Goal: Task Accomplishment & Management: Complete application form

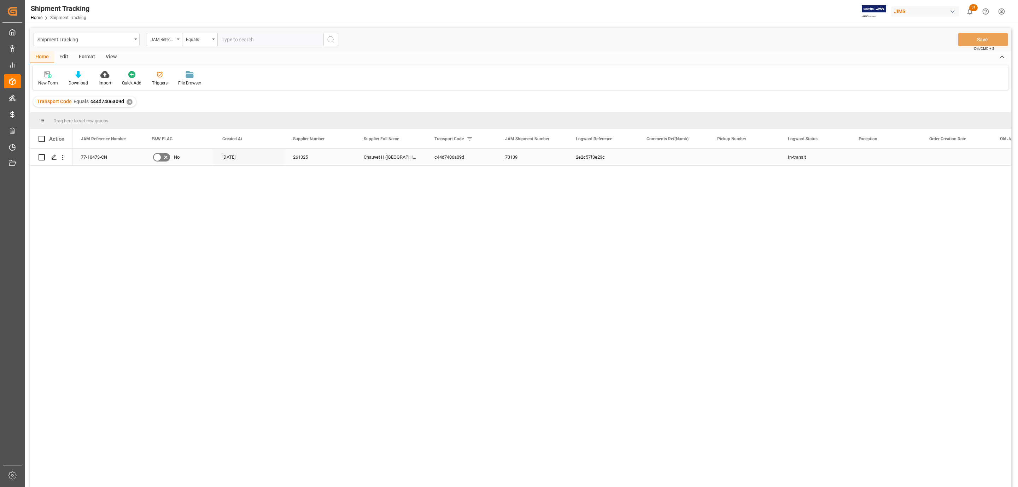
click at [48, 159] on div "Press SPACE to select this row." at bounding box center [53, 157] width 11 height 13
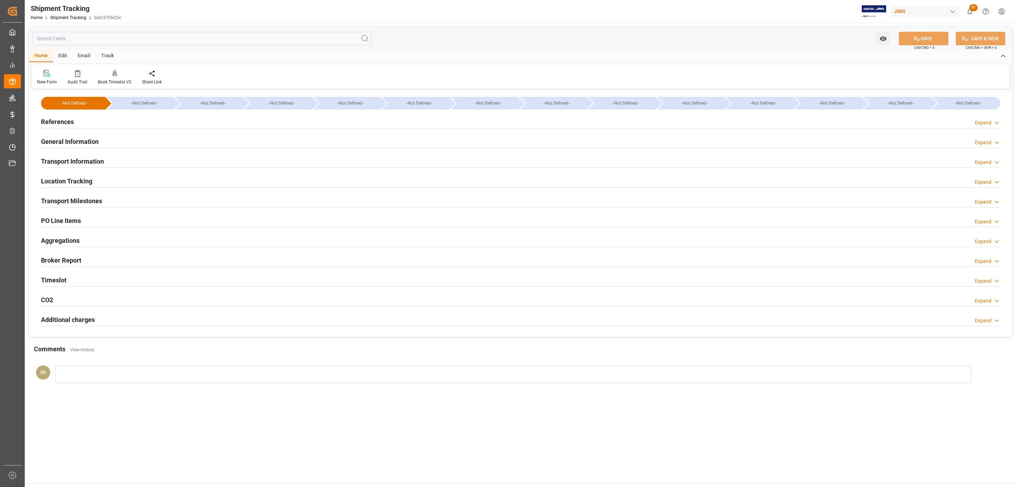
type input "11-09-2025 00:00"
type input "16-09-2025 00:00"
type input "19-09-2025 00:00"
type input "25-09-2025"
click at [94, 207] on div "Transport Milestones" at bounding box center [71, 200] width 61 height 13
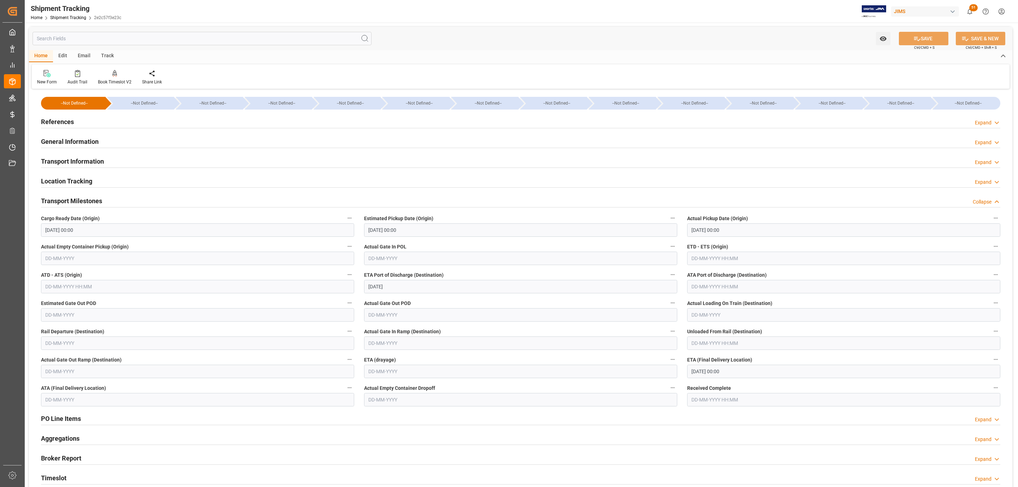
click at [703, 373] on input "29-09-2025 00:00" at bounding box center [843, 371] width 313 height 13
click at [710, 471] on span "30" at bounding box center [710, 470] width 5 height 5
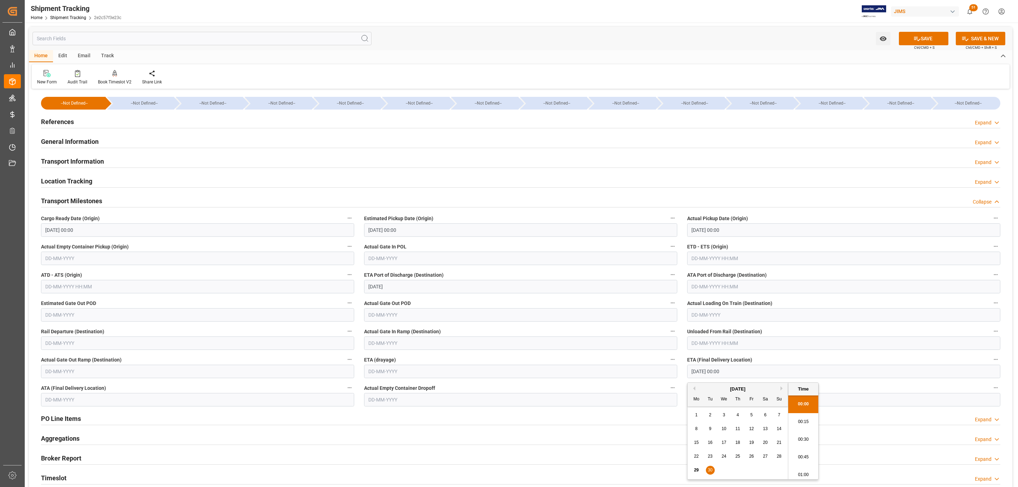
click at [783, 389] on button "Next Month" at bounding box center [782, 388] width 4 height 4
click at [725, 414] on div "1" at bounding box center [724, 415] width 9 height 8
click at [738, 415] on span "2" at bounding box center [737, 414] width 2 height 5
click at [726, 416] on div "1" at bounding box center [724, 415] width 9 height 8
type input "01-10-2025 00:00"
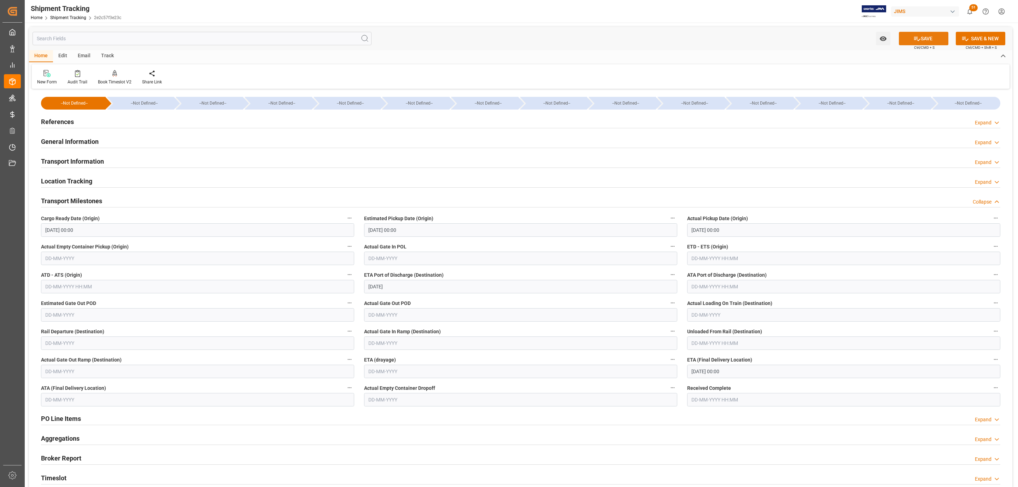
click at [927, 33] on button "SAVE" at bounding box center [923, 38] width 49 height 13
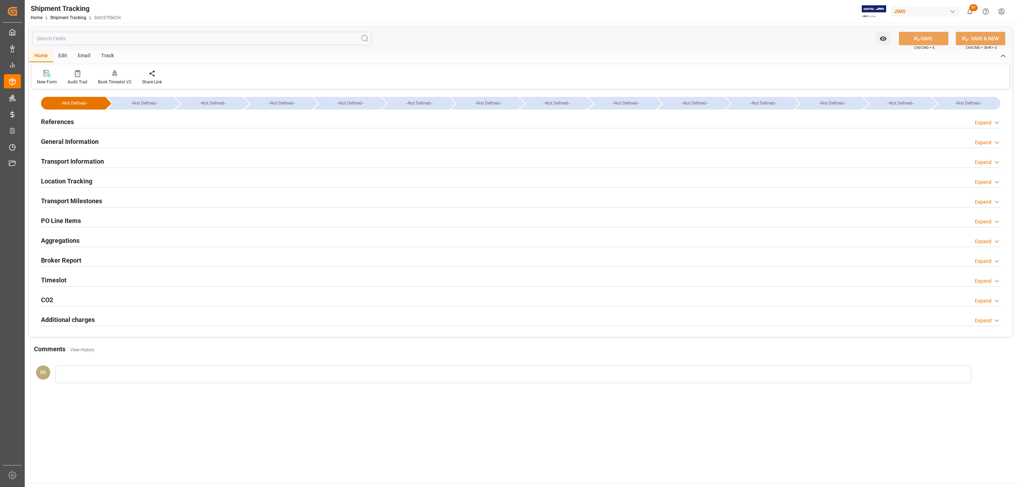
click at [154, 113] on div "References Expand" at bounding box center [520, 122] width 969 height 20
click at [153, 117] on div "References Expand" at bounding box center [520, 121] width 959 height 13
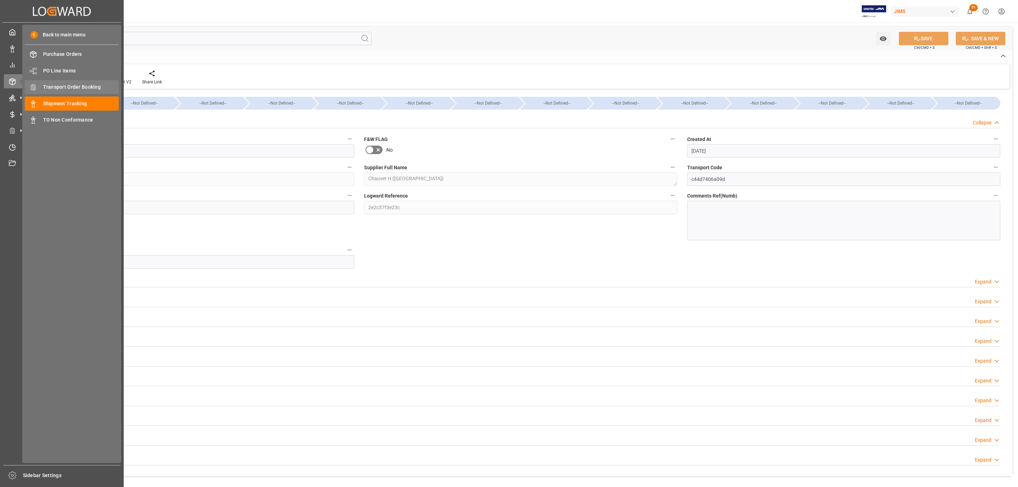
click at [67, 88] on span "Transport Order Booking" at bounding box center [81, 86] width 76 height 7
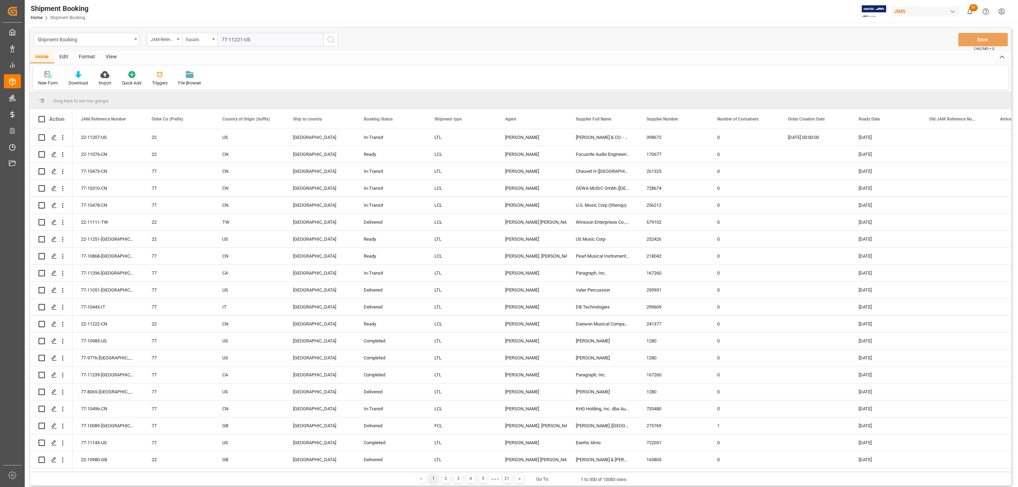
type input "77-11221-US"
click at [330, 42] on icon "search button" at bounding box center [331, 39] width 8 height 8
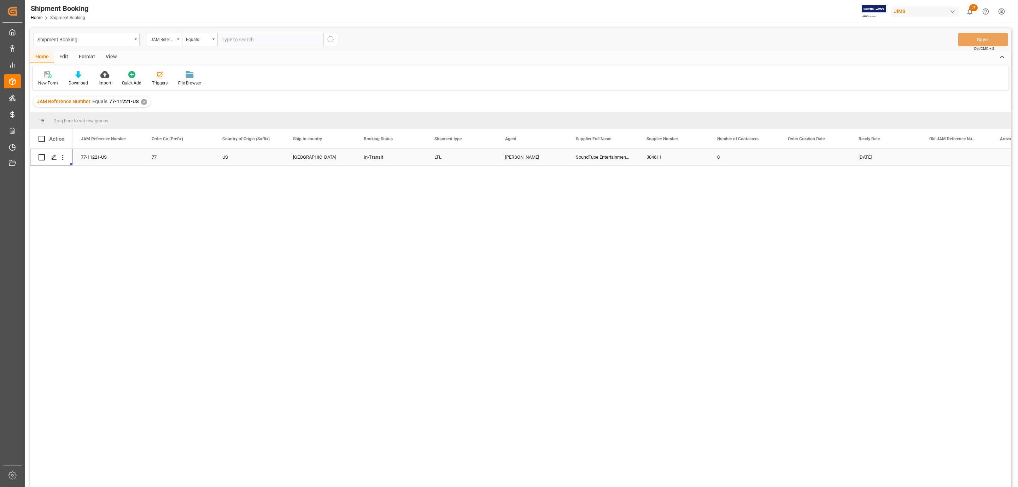
click at [52, 160] on div "Press SPACE to select this row." at bounding box center [53, 157] width 11 height 13
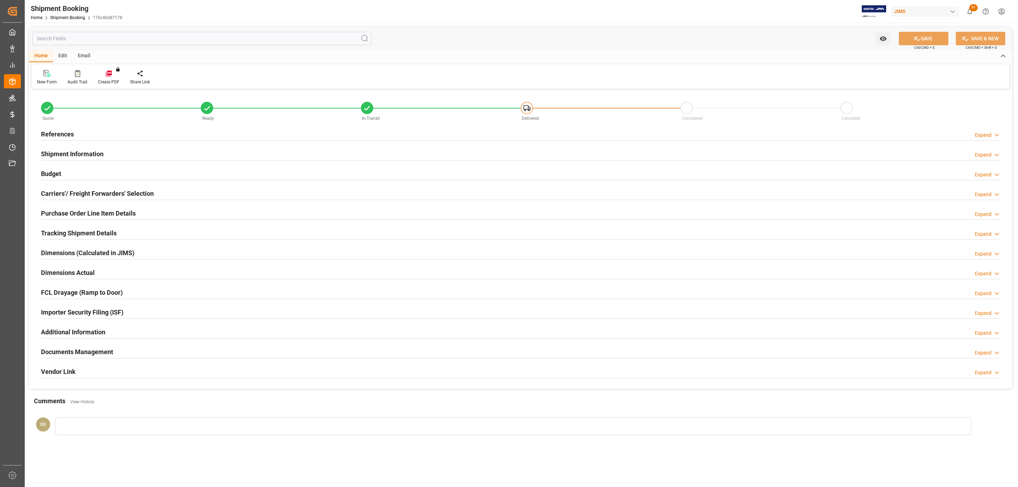
type input "0"
type input "71.929"
type input "1042"
type input "1050"
click at [164, 193] on div "Carriers'/ Freight Forwarders' Selection Expand" at bounding box center [520, 192] width 959 height 13
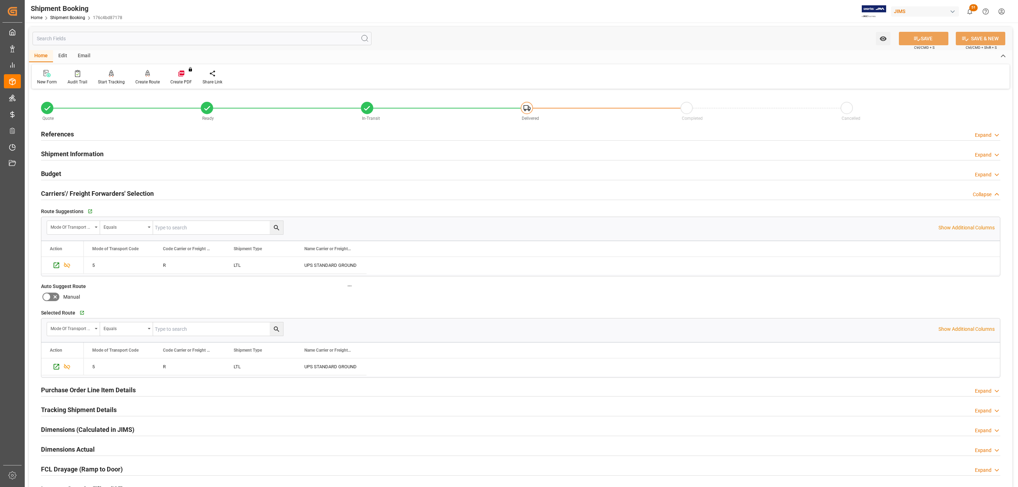
click at [116, 167] on div "Budget Expand" at bounding box center [520, 172] width 959 height 13
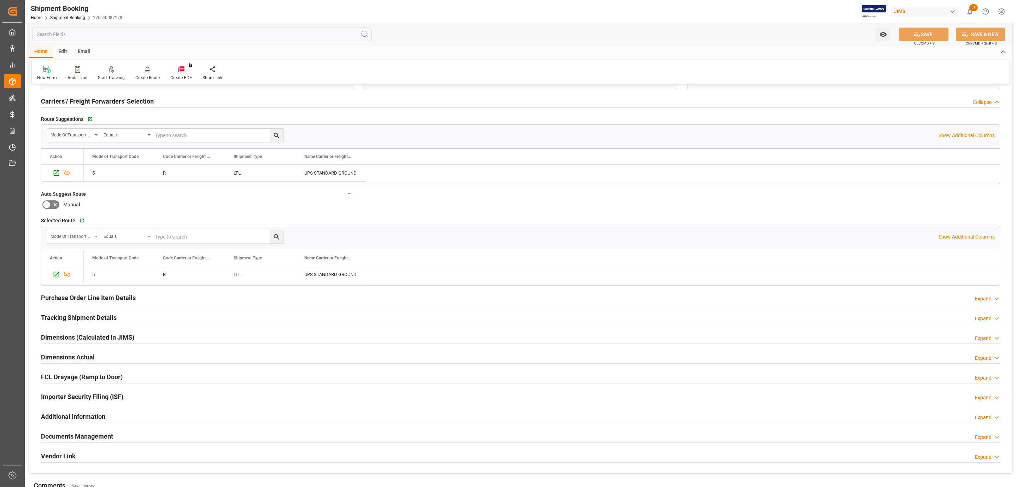
scroll to position [265, 0]
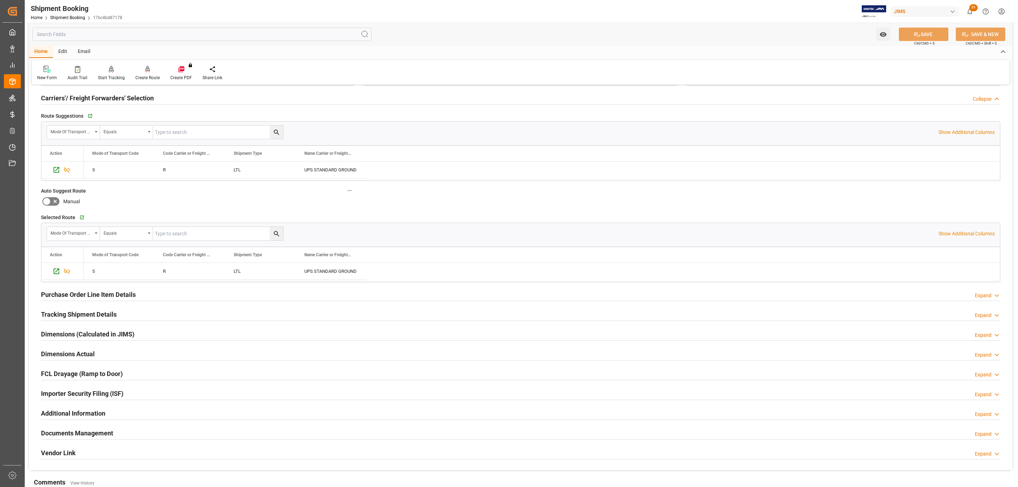
click at [72, 319] on h2 "Tracking Shipment Details" at bounding box center [79, 315] width 76 height 10
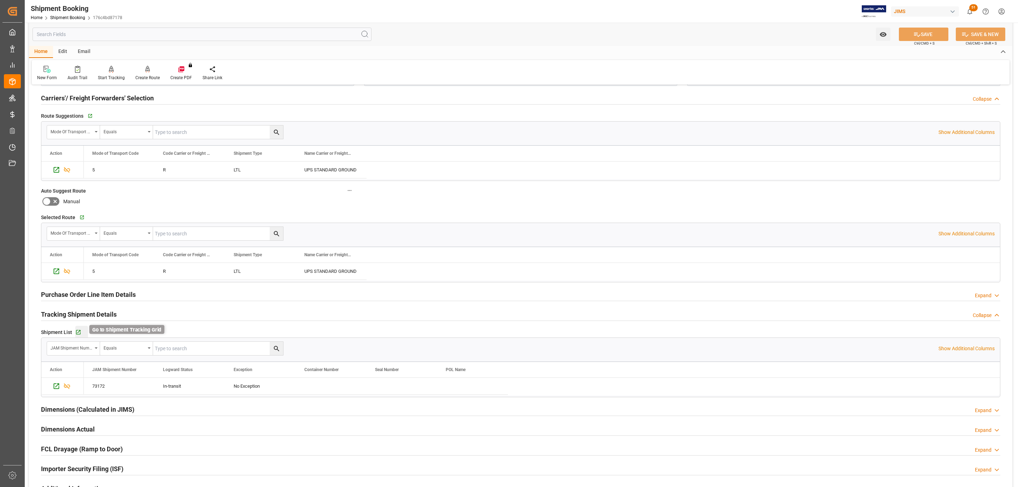
click at [80, 335] on icon "button" at bounding box center [78, 332] width 5 height 5
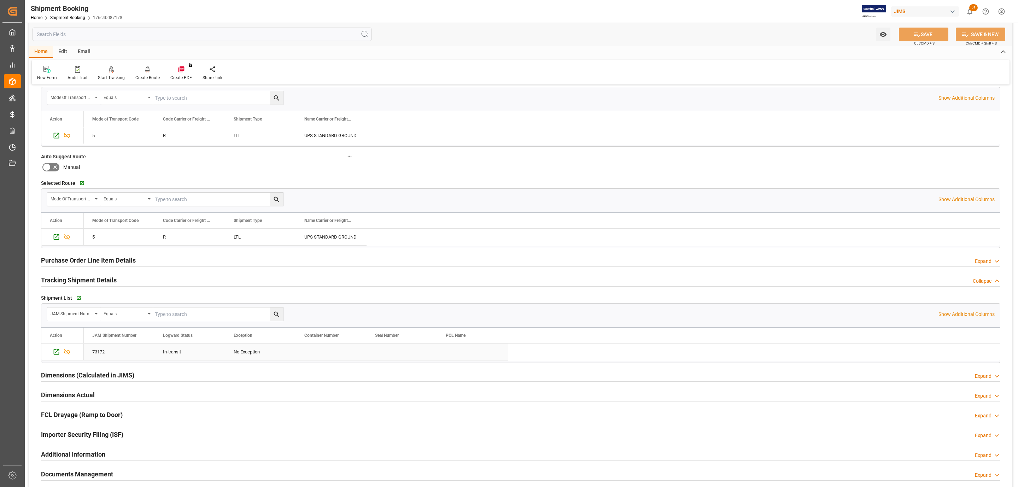
scroll to position [371, 0]
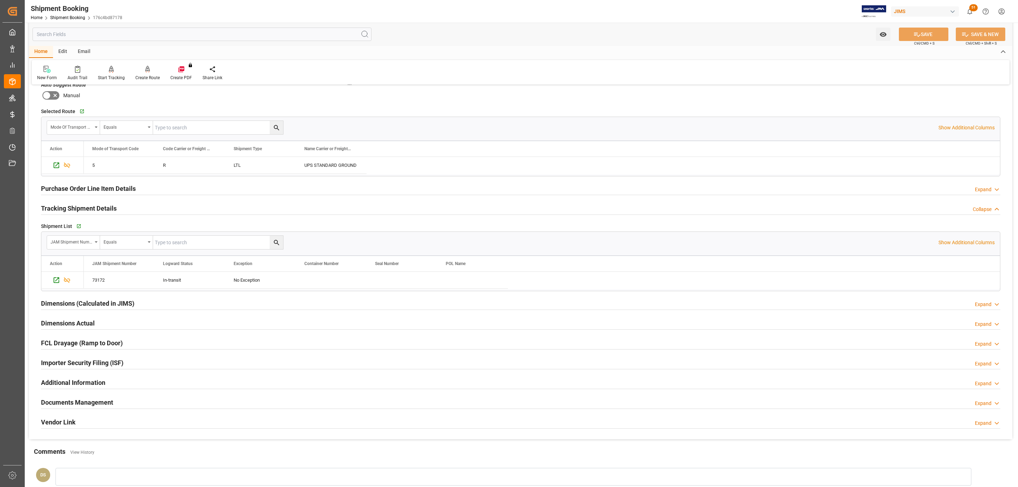
click at [86, 403] on h2 "Documents Management" at bounding box center [77, 403] width 72 height 10
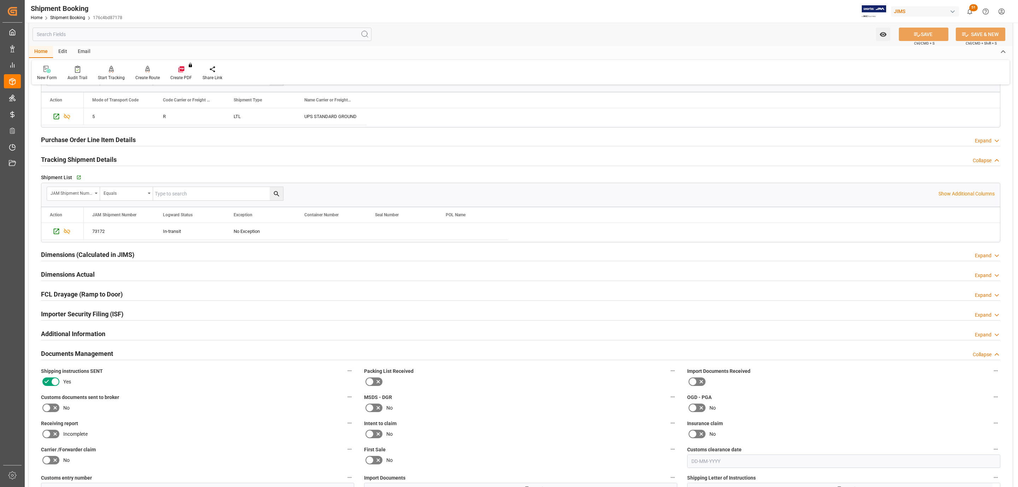
scroll to position [636, 0]
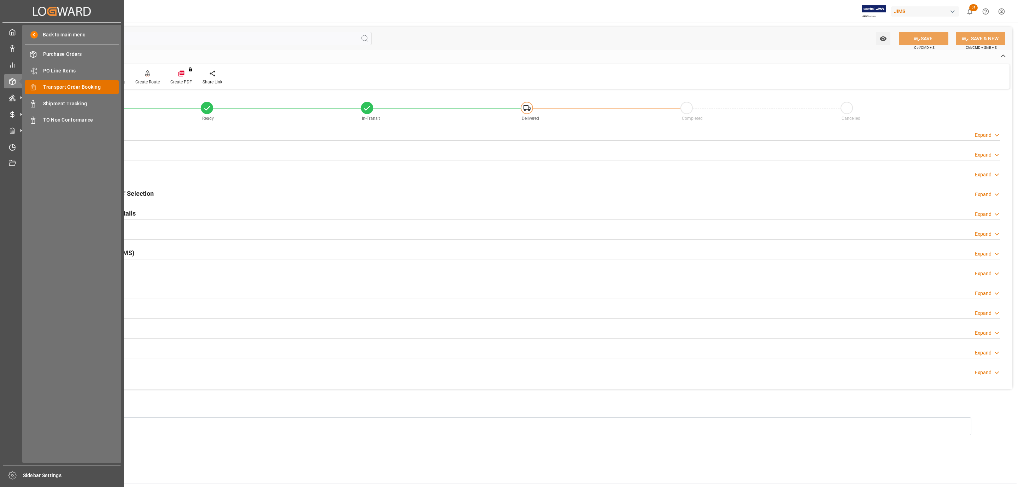
click at [83, 88] on span "Transport Order Booking" at bounding box center [81, 86] width 76 height 7
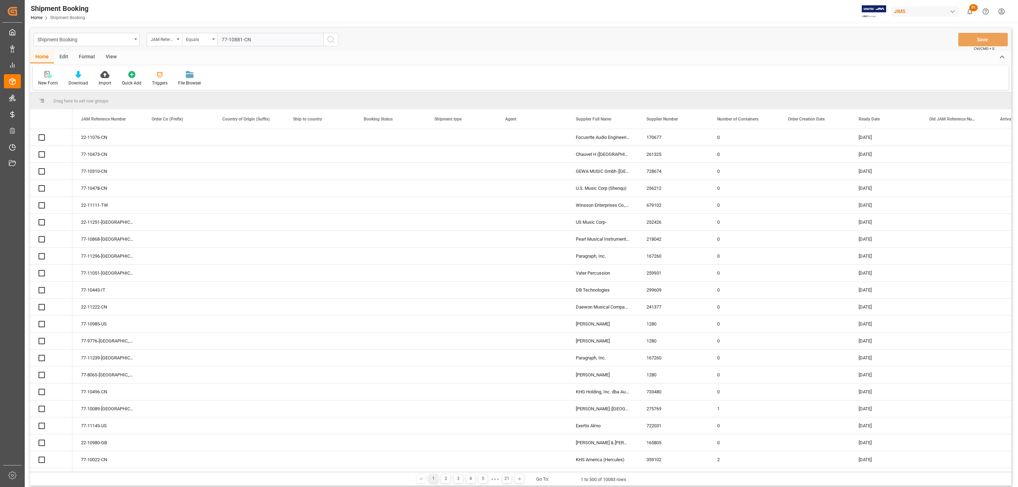
type input "77-10881-CN"
click at [333, 42] on line "search button" at bounding box center [333, 41] width 1 height 1
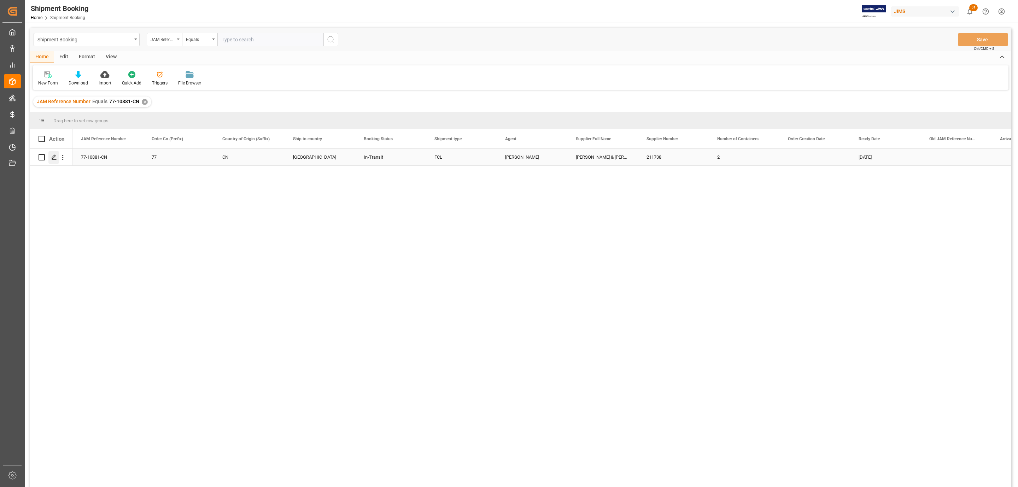
click at [54, 158] on icon "Press SPACE to select this row." at bounding box center [54, 157] width 6 height 6
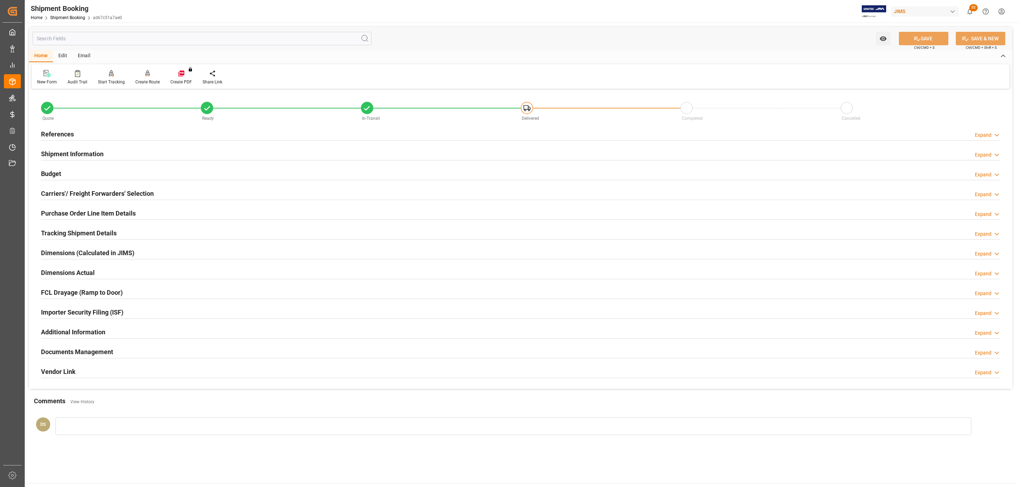
click at [151, 129] on div "References Expand" at bounding box center [520, 133] width 959 height 13
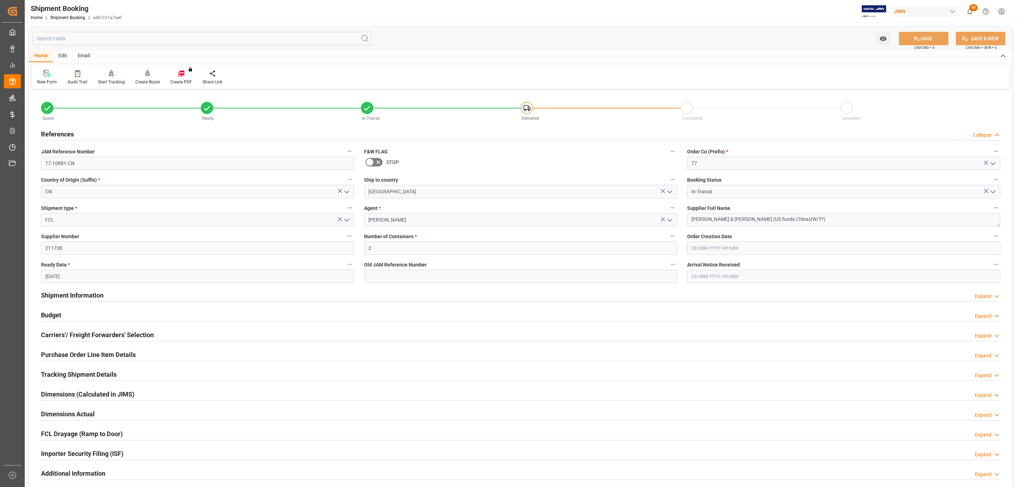
click at [71, 375] on h2 "Tracking Shipment Details" at bounding box center [79, 375] width 76 height 10
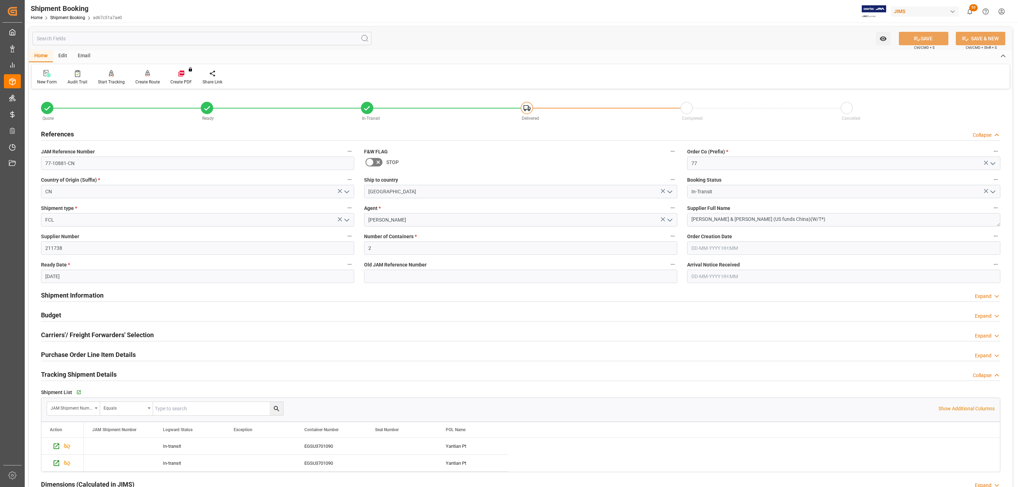
click at [83, 353] on h2 "Purchase Order Line Item Details" at bounding box center [88, 355] width 95 height 10
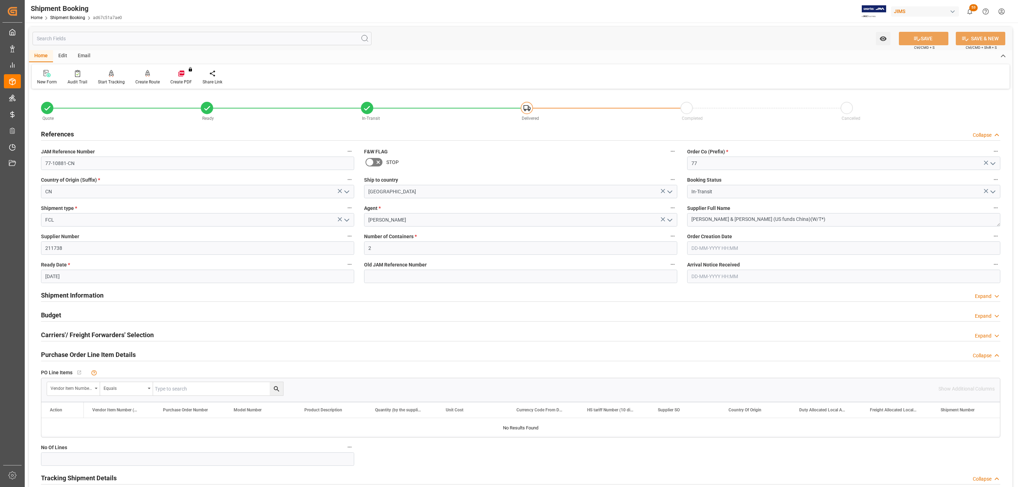
click at [83, 353] on h2 "Purchase Order Line Item Details" at bounding box center [88, 355] width 95 height 10
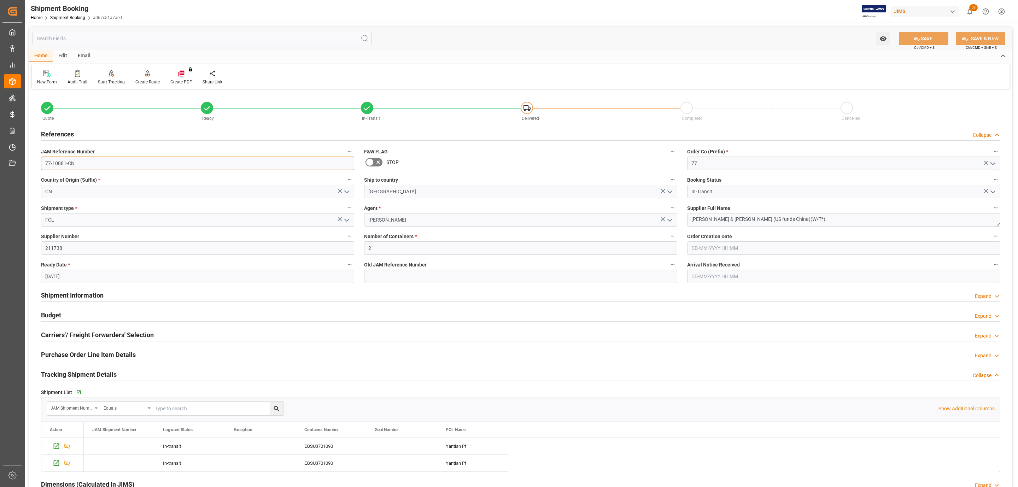
click at [87, 164] on input "77-10881-CN" at bounding box center [197, 163] width 313 height 13
click at [77, 392] on icon "button" at bounding box center [78, 392] width 6 height 6
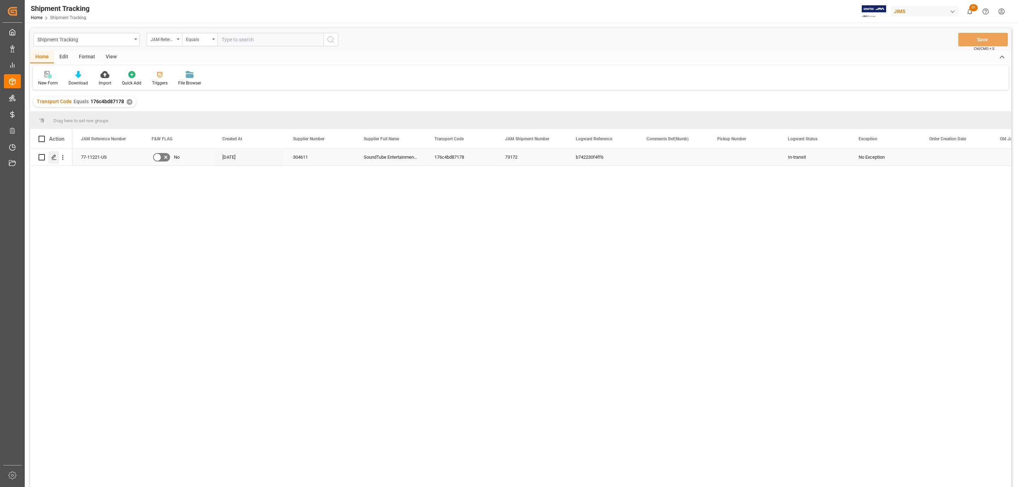
click at [51, 157] on icon "Press SPACE to select this row." at bounding box center [54, 157] width 6 height 6
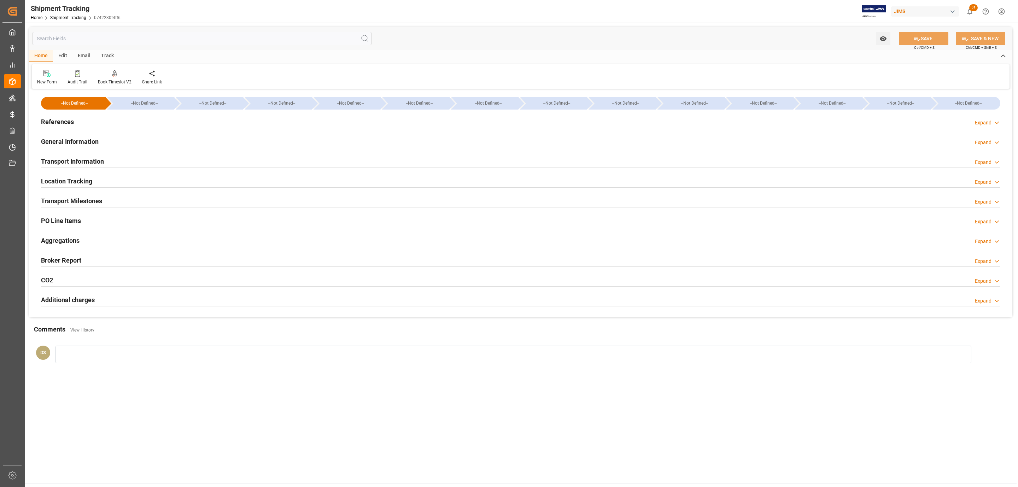
click at [77, 226] on div "PO Line Items" at bounding box center [61, 219] width 40 height 13
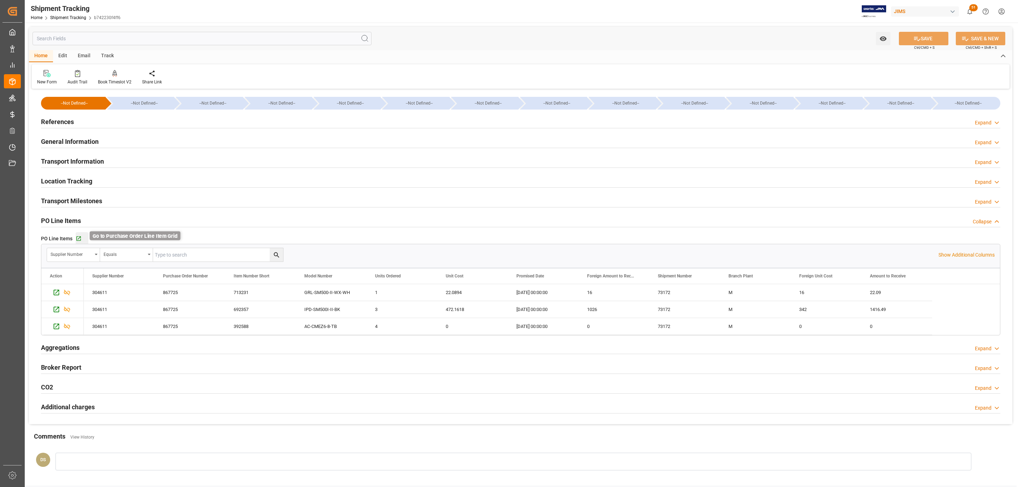
click at [77, 239] on icon "button" at bounding box center [79, 239] width 6 height 6
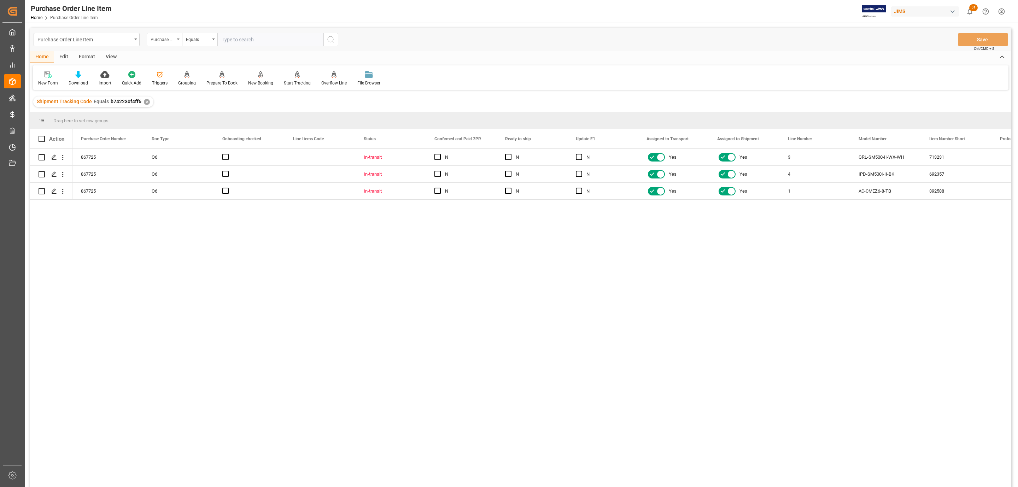
click at [385, 121] on div "Drag here to set row groups" at bounding box center [520, 120] width 981 height 17
click at [103, 53] on div "View" at bounding box center [111, 57] width 22 height 12
click at [83, 76] on icon at bounding box center [80, 74] width 7 height 7
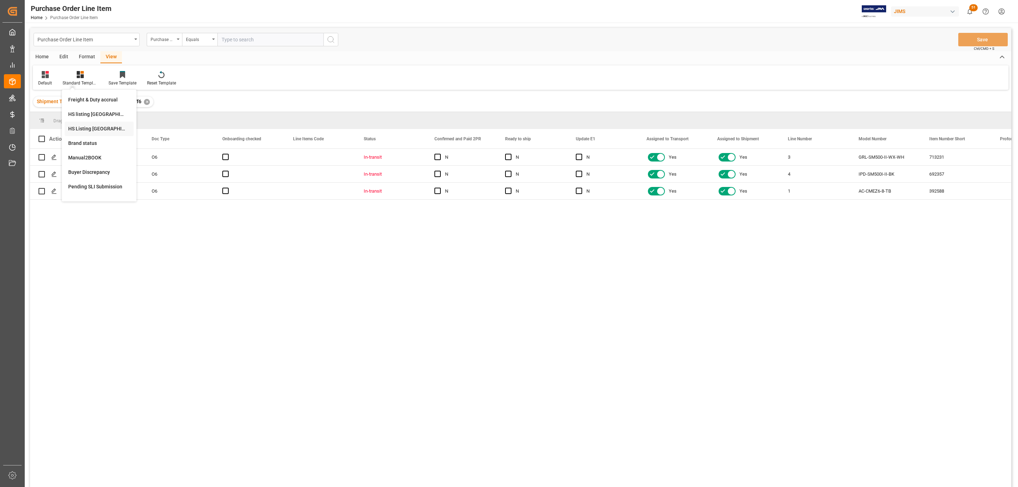
click at [93, 131] on div "HS Listing CANADA" at bounding box center [99, 128] width 62 height 7
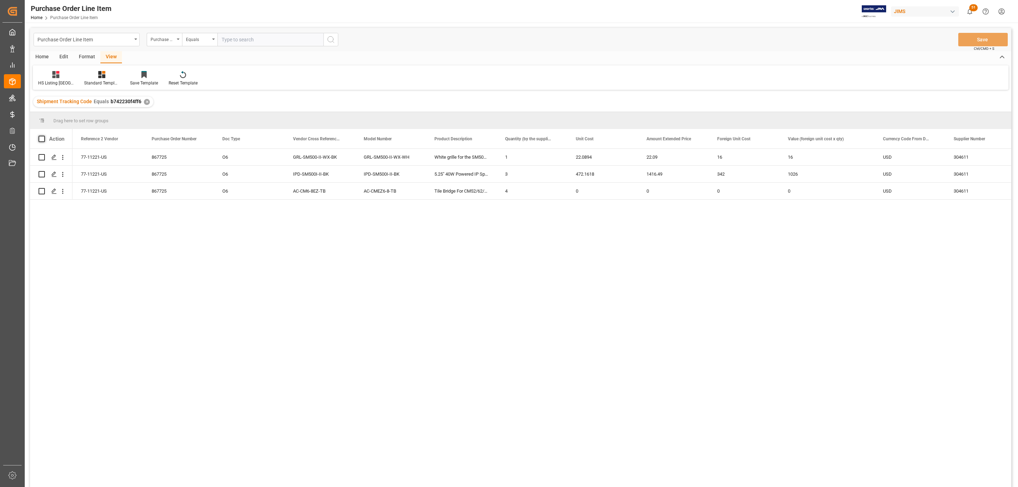
click at [45, 140] on span at bounding box center [42, 139] width 6 height 6
click at [44, 136] on input "checkbox" at bounding box center [44, 136] width 0 height 0
checkbox input "true"
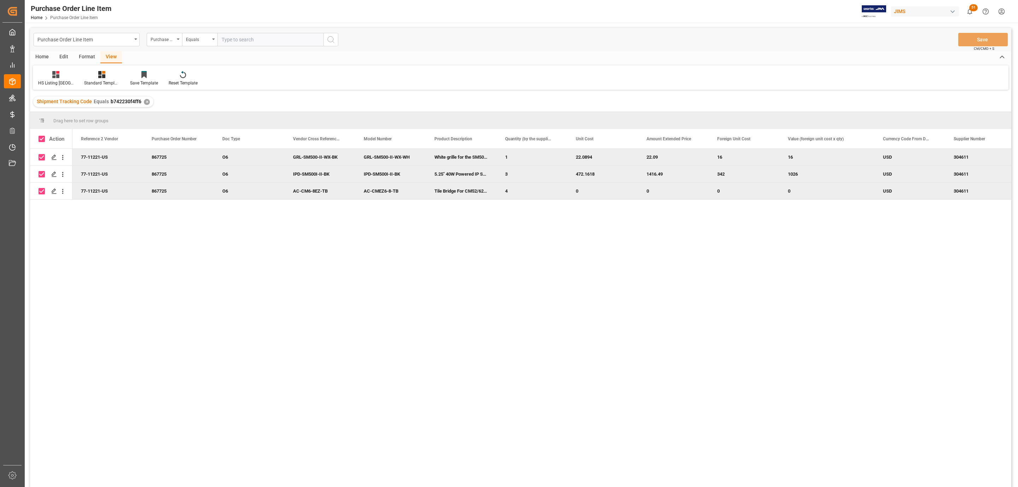
click at [44, 55] on div "Home" at bounding box center [42, 57] width 24 height 12
click at [80, 74] on icon at bounding box center [78, 74] width 6 height 7
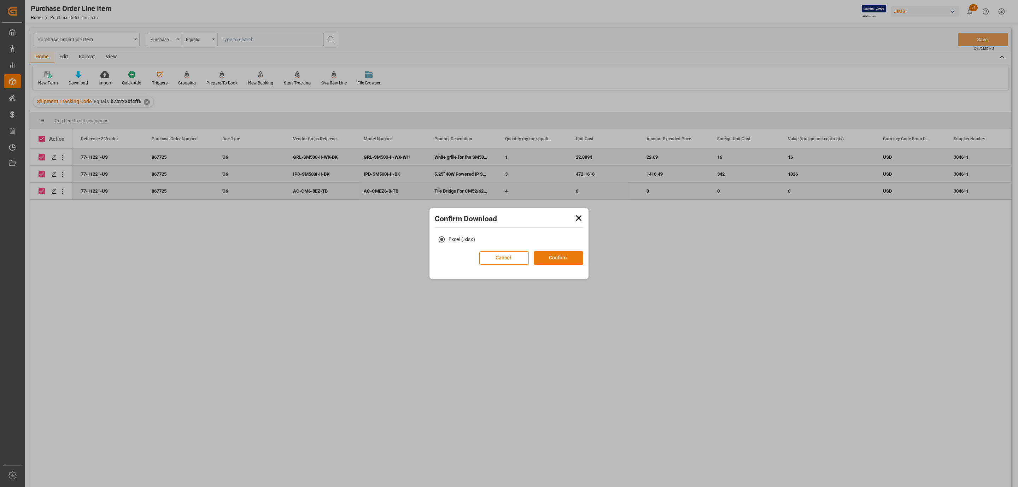
click at [557, 261] on button "Confirm" at bounding box center [558, 257] width 49 height 13
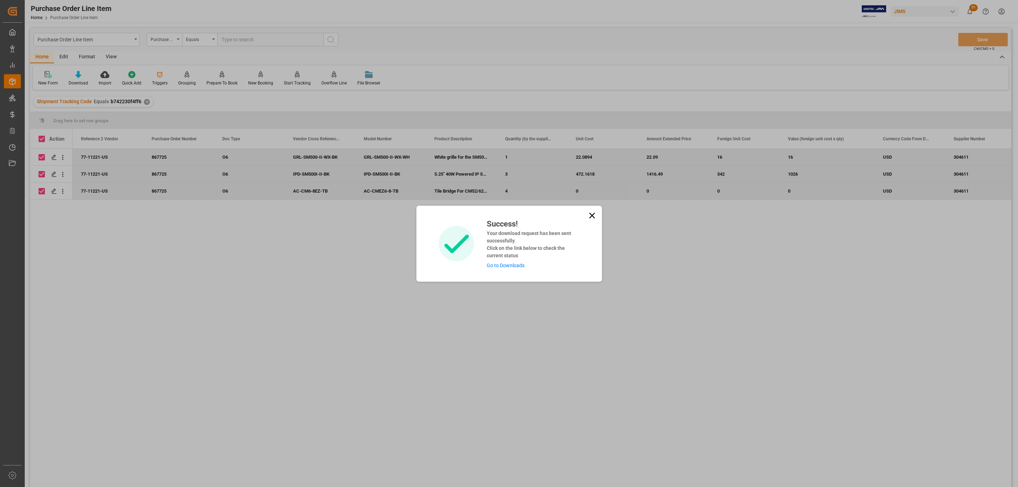
click at [521, 265] on link "Go to Downloads" at bounding box center [506, 266] width 38 height 6
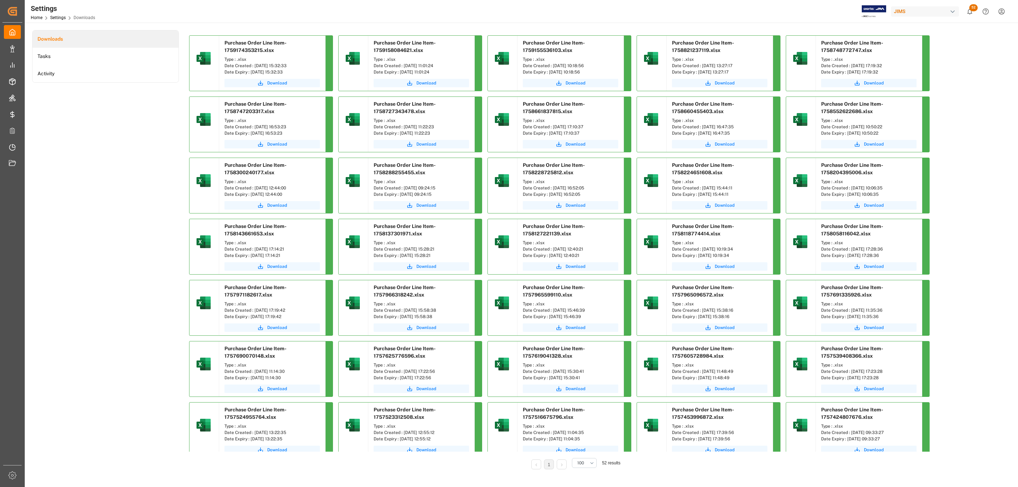
click at [271, 87] on div "Download" at bounding box center [272, 84] width 106 height 14
click at [273, 86] on span "Download" at bounding box center [277, 83] width 20 height 6
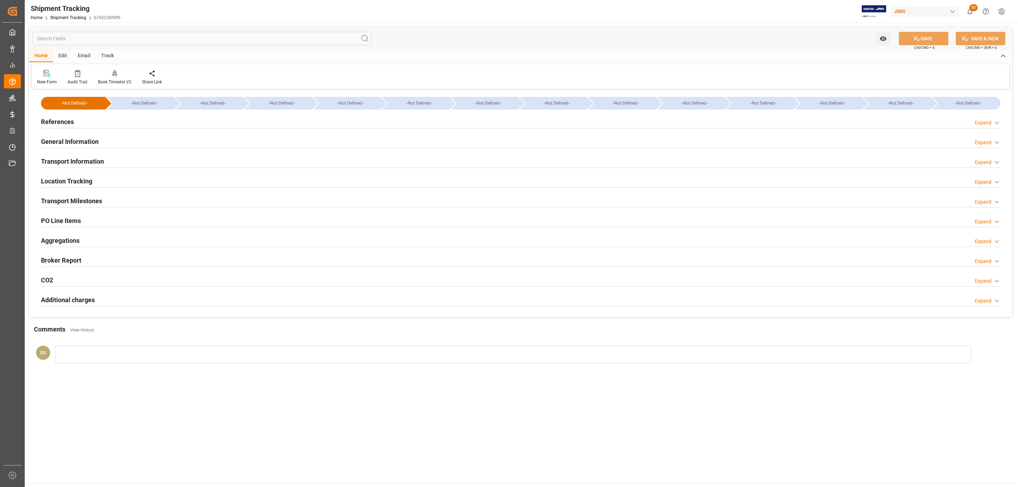
type input "[DATE] 00:00"
click at [75, 199] on h2 "Transport Milestones" at bounding box center [71, 201] width 61 height 10
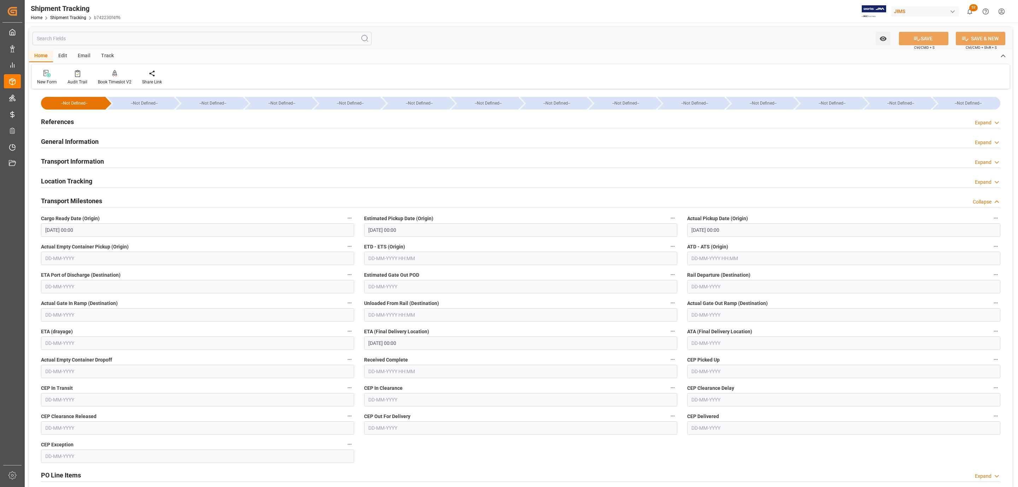
click at [76, 200] on h2 "Transport Milestones" at bounding box center [71, 201] width 61 height 10
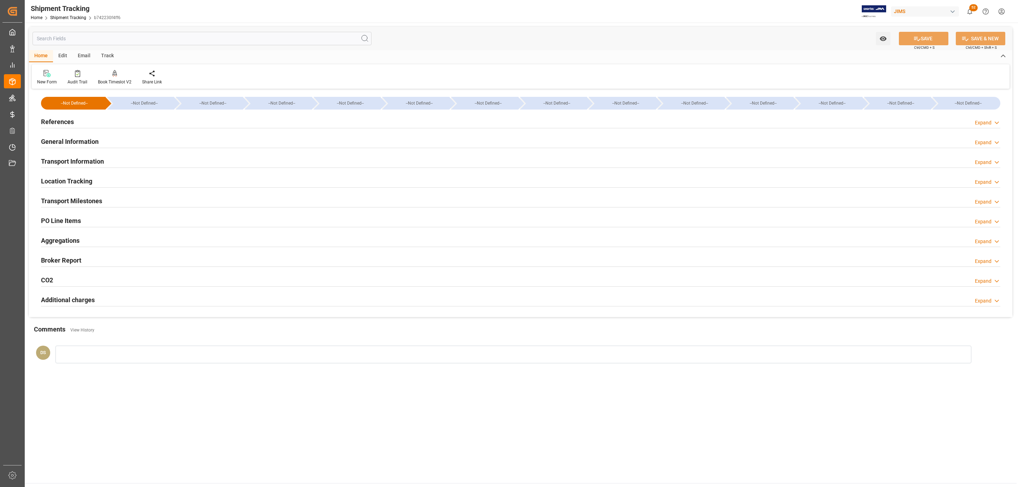
click at [77, 224] on h2 "PO Line Items" at bounding box center [61, 221] width 40 height 10
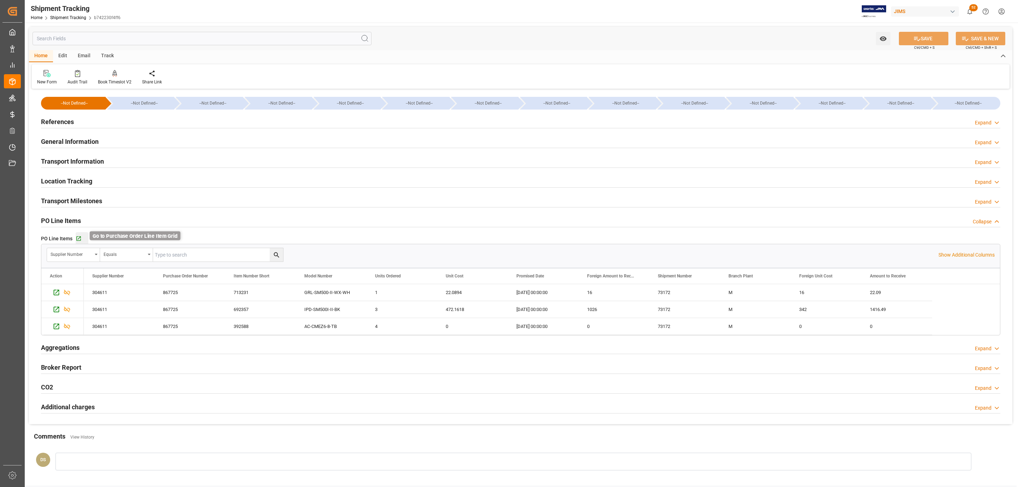
click at [78, 240] on icon "button" at bounding box center [78, 238] width 5 height 5
click at [94, 119] on div "References Expand" at bounding box center [520, 121] width 959 height 13
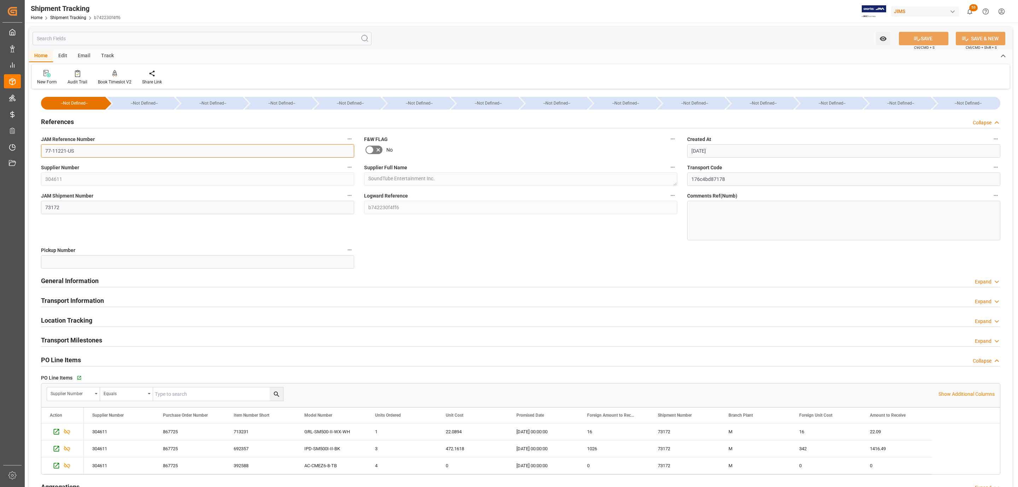
click at [72, 155] on input "77-11221-US" at bounding box center [197, 150] width 313 height 13
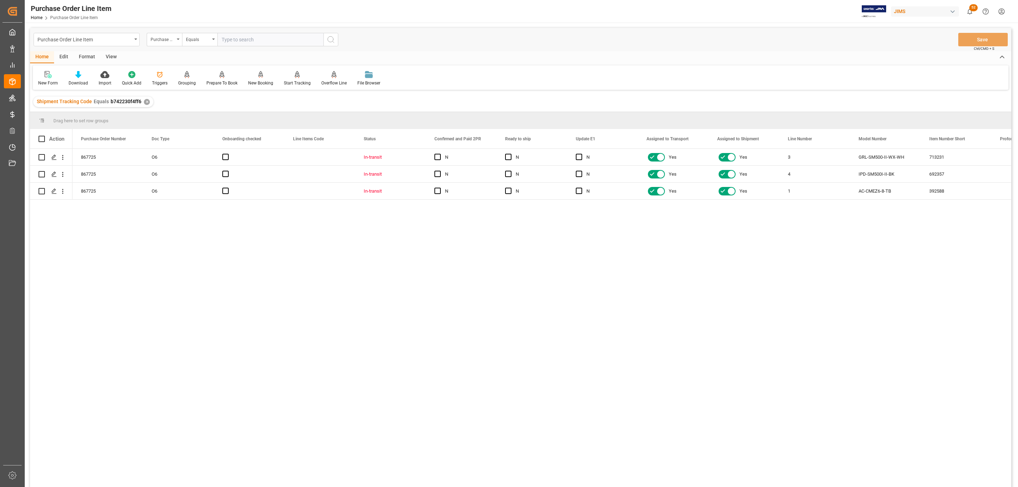
click at [106, 56] on div "View" at bounding box center [111, 57] width 22 height 12
click at [77, 72] on icon at bounding box center [80, 74] width 7 height 7
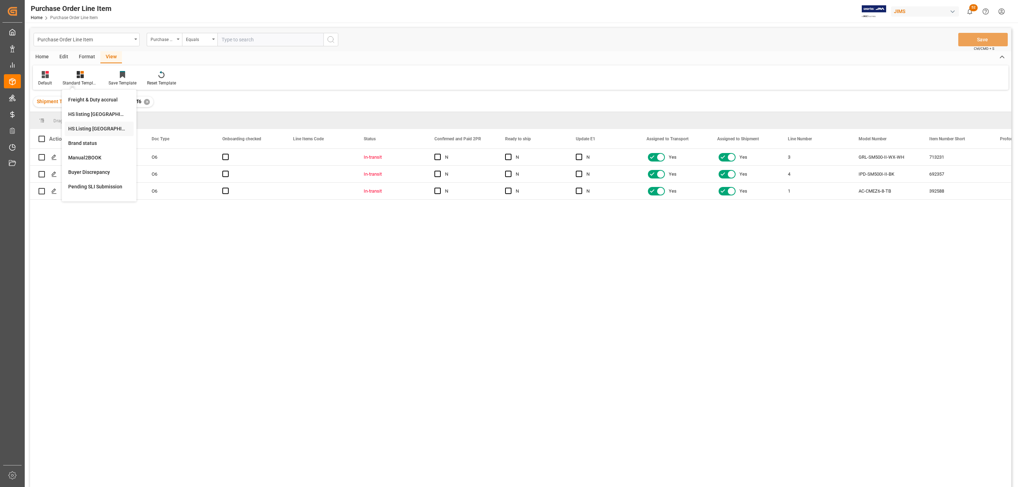
click at [99, 125] on div "HS Listing [GEOGRAPHIC_DATA]" at bounding box center [99, 128] width 62 height 7
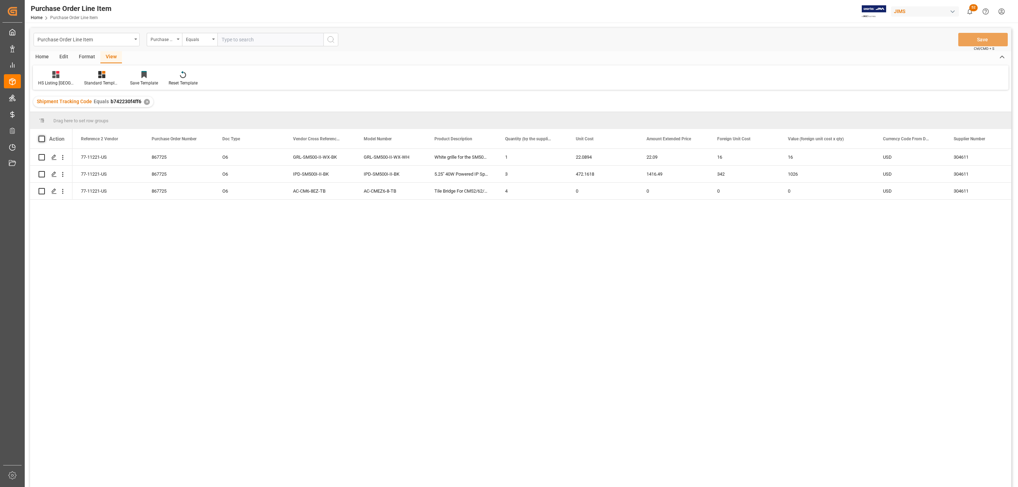
click at [42, 137] on span at bounding box center [42, 139] width 6 height 6
click at [44, 136] on input "checkbox" at bounding box center [44, 136] width 0 height 0
checkbox input "true"
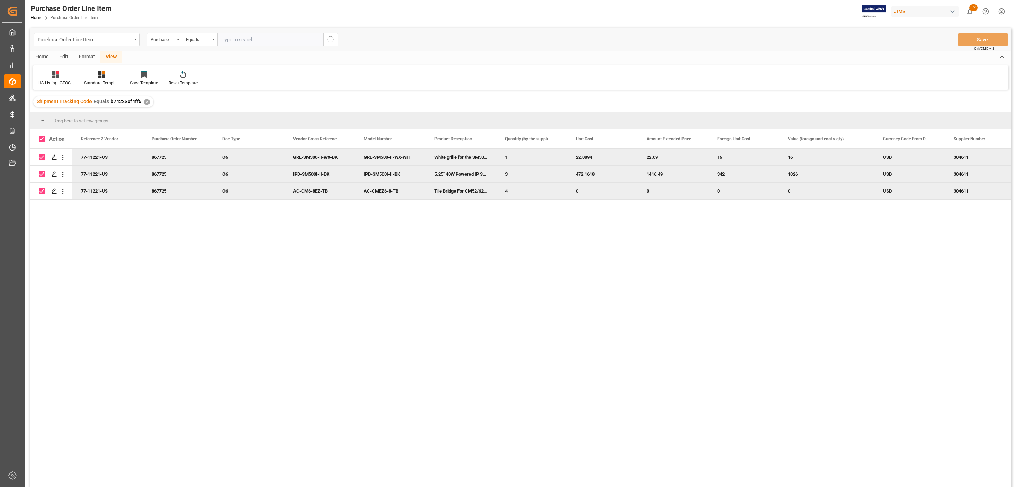
click at [40, 57] on div "Home" at bounding box center [42, 57] width 24 height 12
click at [82, 75] on div at bounding box center [78, 74] width 19 height 7
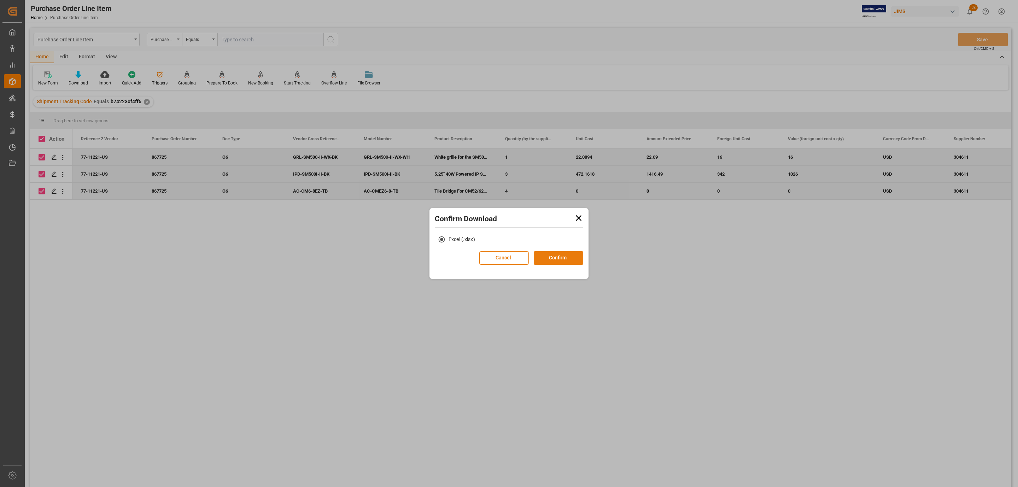
click at [557, 257] on button "Confirm" at bounding box center [558, 257] width 49 height 13
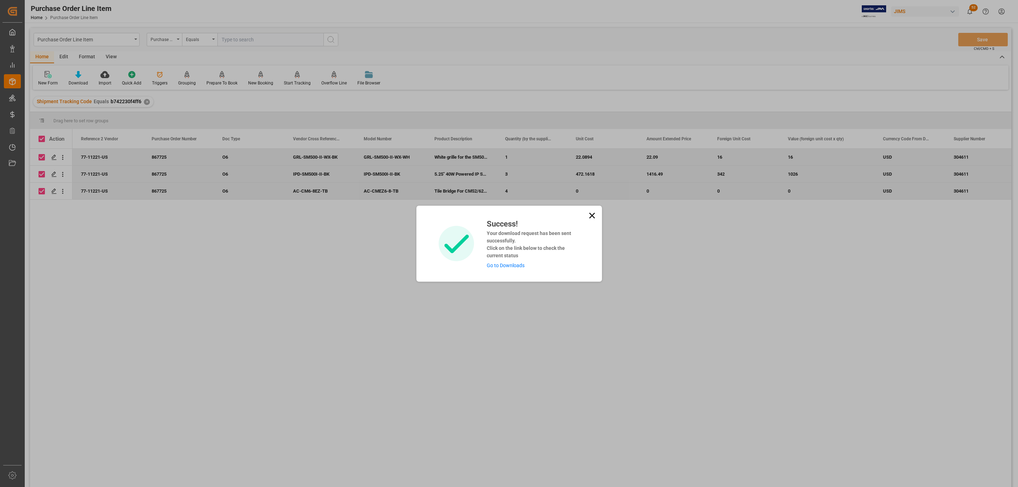
click at [510, 269] on div "Success! Your download request has been sent successfully. Click on the link be…" at bounding box center [509, 244] width 186 height 76
click at [510, 265] on link "Go to Downloads" at bounding box center [506, 266] width 38 height 6
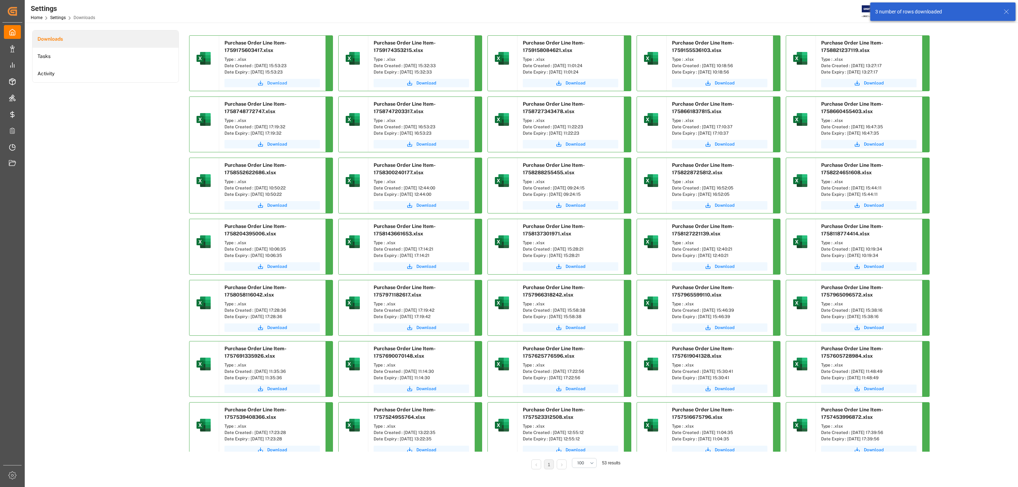
click at [250, 82] on button "Download" at bounding box center [271, 83] width 95 height 8
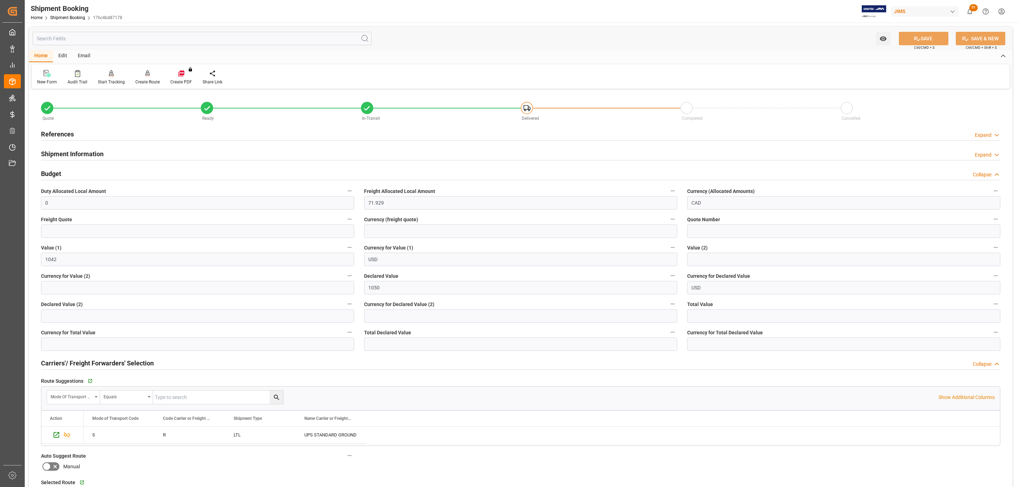
click at [95, 135] on div "References Expand" at bounding box center [520, 133] width 959 height 13
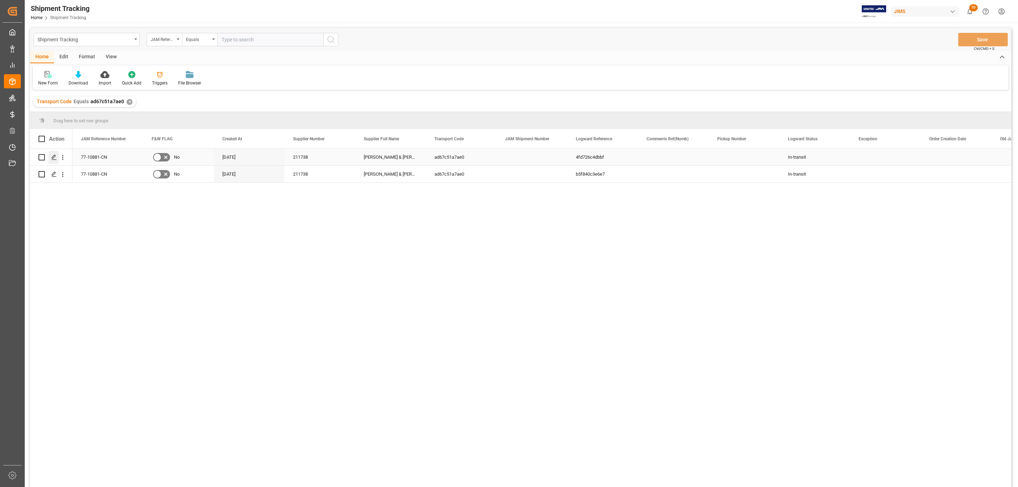
click at [56, 159] on icon "Press SPACE to select this row." at bounding box center [54, 157] width 6 height 6
click at [63, 157] on icon "open menu" at bounding box center [62, 157] width 7 height 7
click at [70, 169] on icon "Press SPACE to select this row." at bounding box center [68, 172] width 7 height 7
click at [51, 176] on icon "Press SPACE to select this row." at bounding box center [54, 174] width 6 height 6
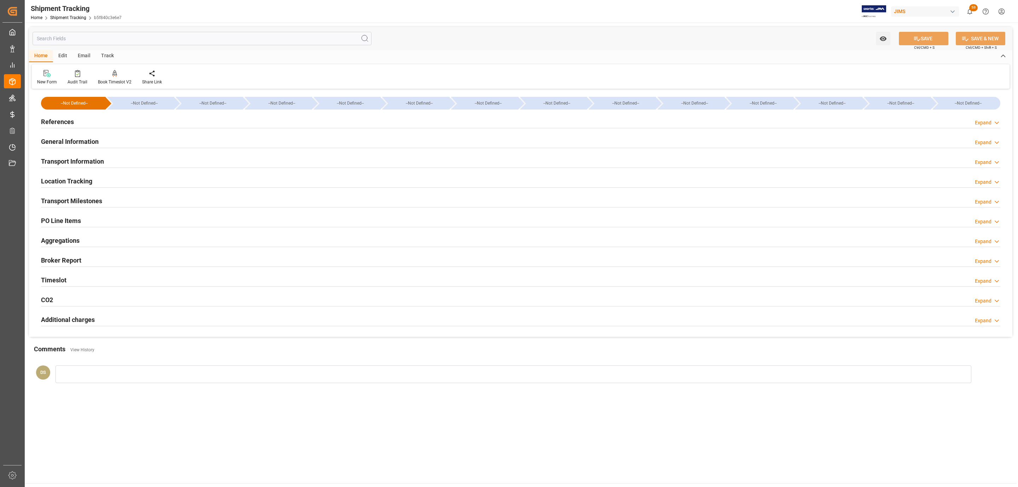
click at [95, 158] on h2 "Transport Information" at bounding box center [72, 162] width 63 height 10
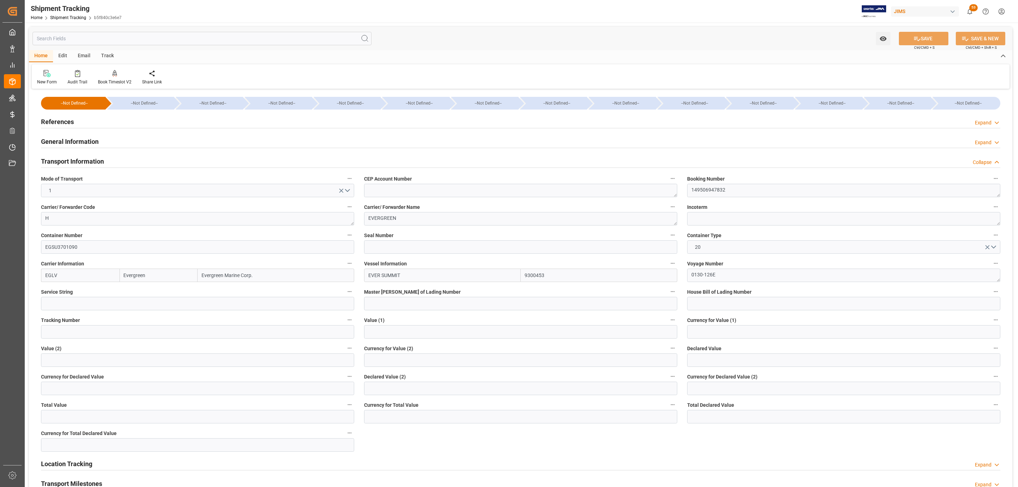
click at [77, 124] on div "References Expand" at bounding box center [520, 121] width 959 height 13
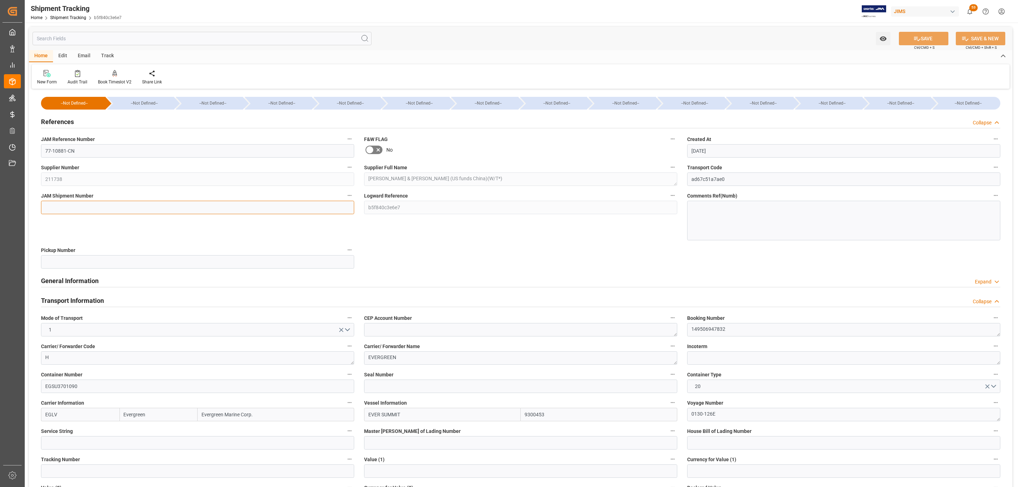
click at [53, 209] on input at bounding box center [197, 207] width 313 height 13
paste input "73234"
type input "73234"
click at [902, 39] on button "SAVE" at bounding box center [923, 38] width 49 height 13
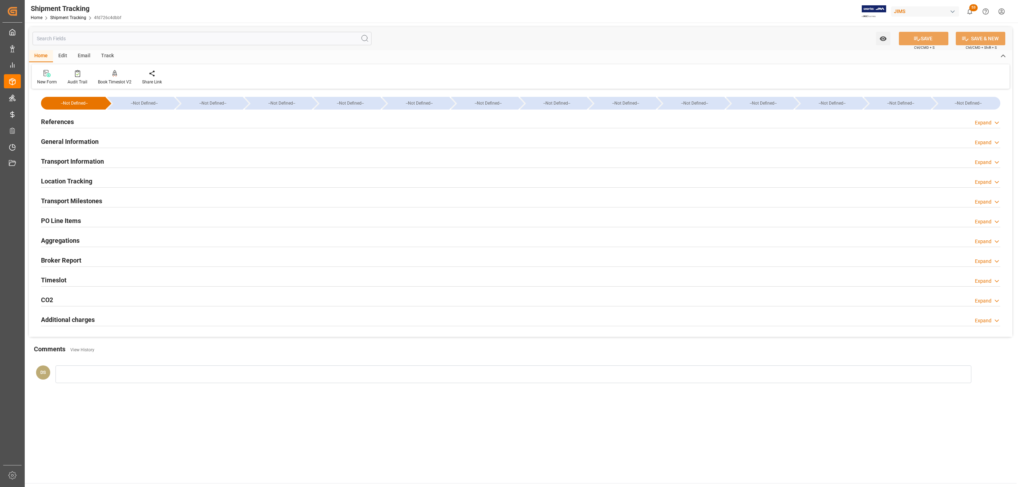
click at [86, 127] on div "References Expand" at bounding box center [520, 121] width 959 height 13
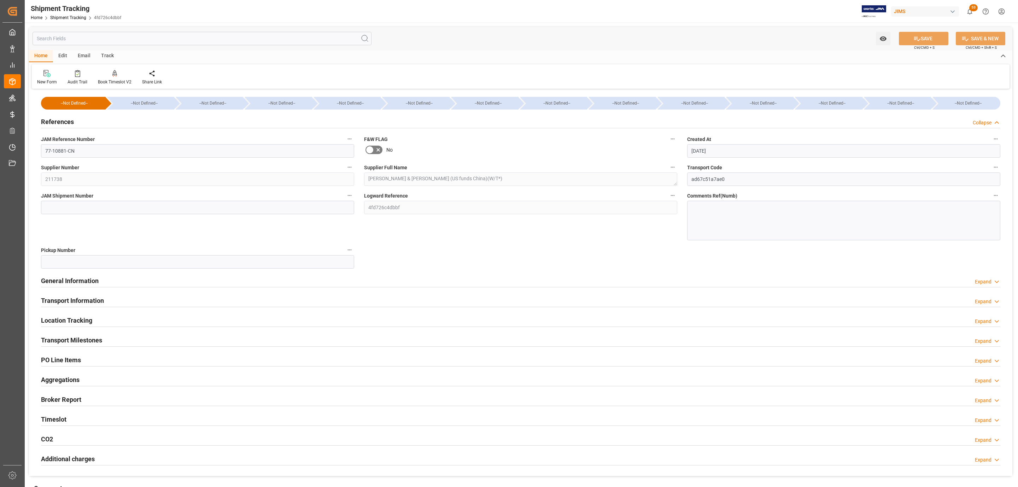
click at [75, 303] on h2 "Transport Information" at bounding box center [72, 301] width 63 height 10
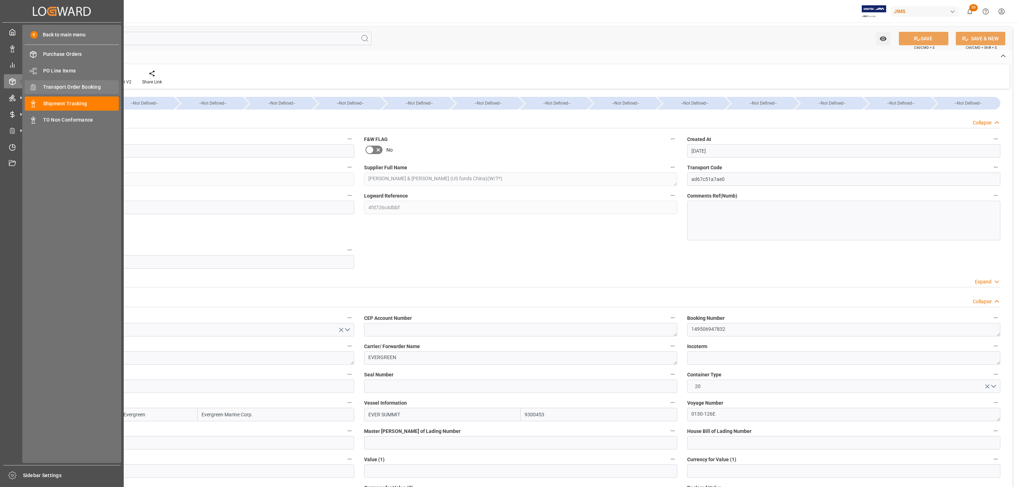
click at [102, 87] on span "Transport Order Booking" at bounding box center [81, 86] width 76 height 7
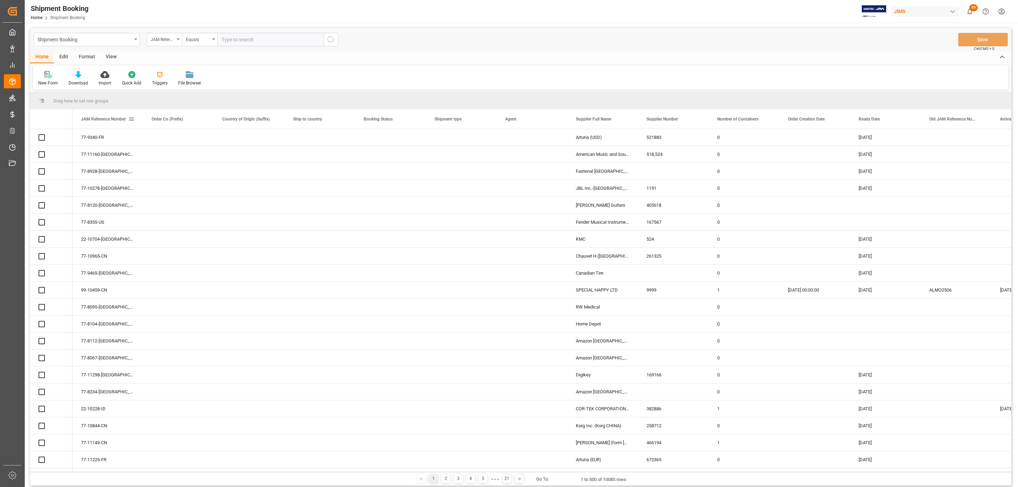
click at [45, 75] on icon at bounding box center [48, 74] width 7 height 7
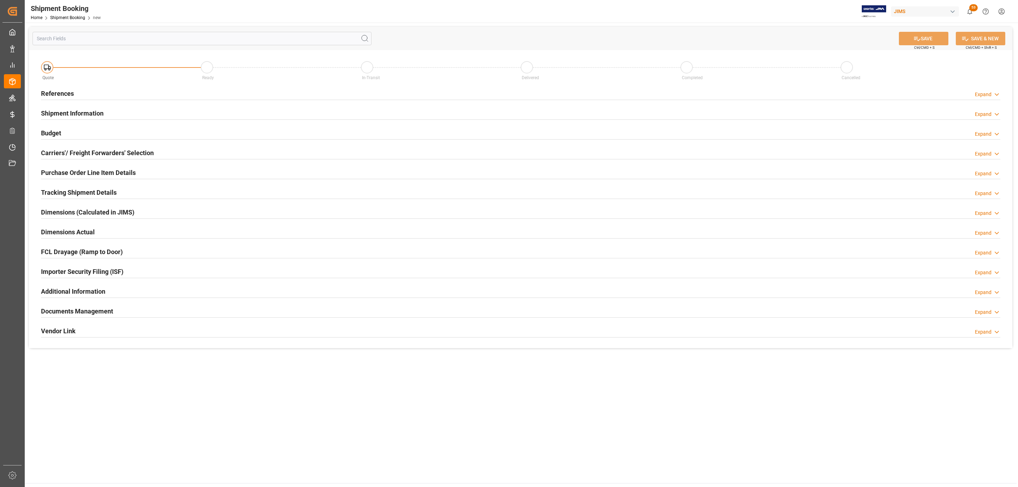
click at [60, 89] on h2 "References" at bounding box center [57, 94] width 33 height 10
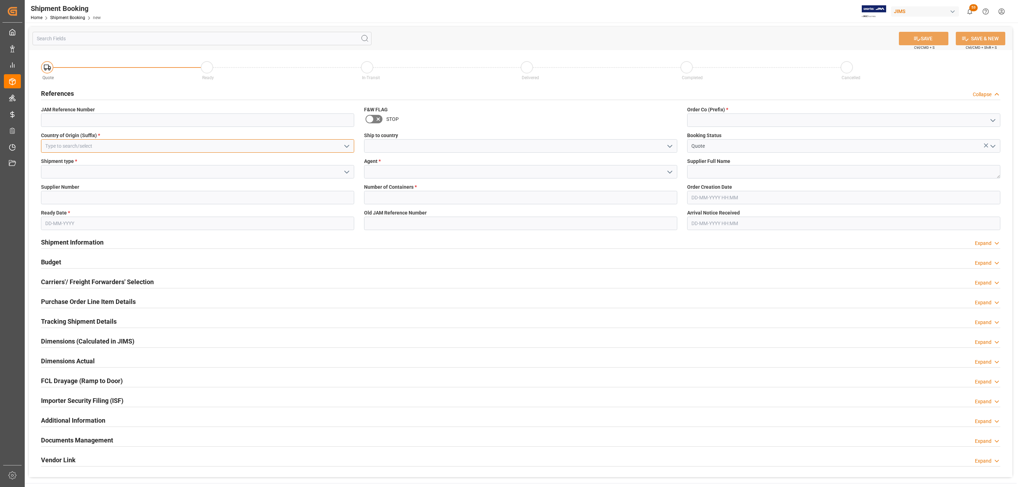
click at [101, 144] on input at bounding box center [197, 145] width 313 height 13
click at [93, 155] on div "US" at bounding box center [197, 162] width 312 height 16
type input "US"
drag, startPoint x: 349, startPoint y: 170, endPoint x: 327, endPoint y: 180, distance: 24.2
click at [349, 170] on icon "open menu" at bounding box center [346, 172] width 8 height 8
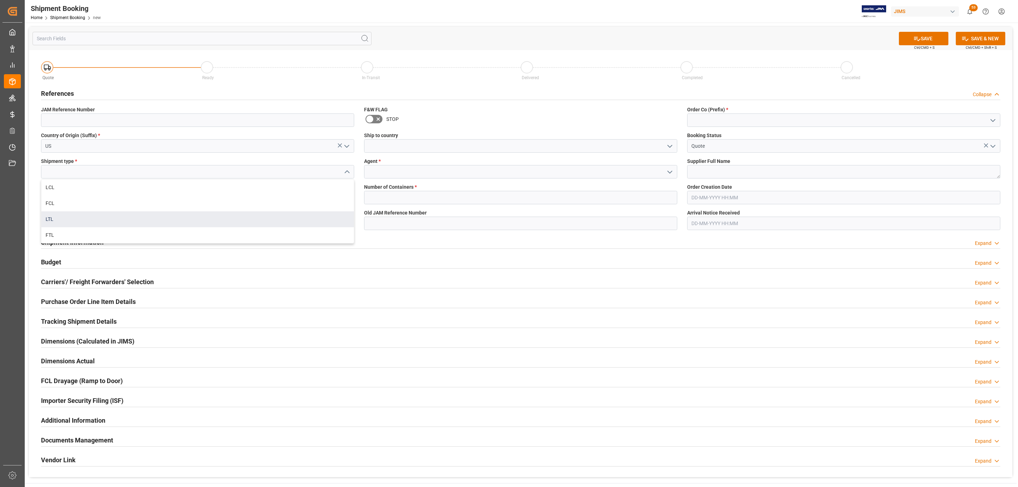
click at [111, 216] on div "LTL" at bounding box center [197, 219] width 312 height 16
type input "LTL"
click at [76, 190] on span "Supplier Number" at bounding box center [60, 186] width 38 height 7
click at [65, 195] on input at bounding box center [197, 197] width 313 height 13
paste input "582064"
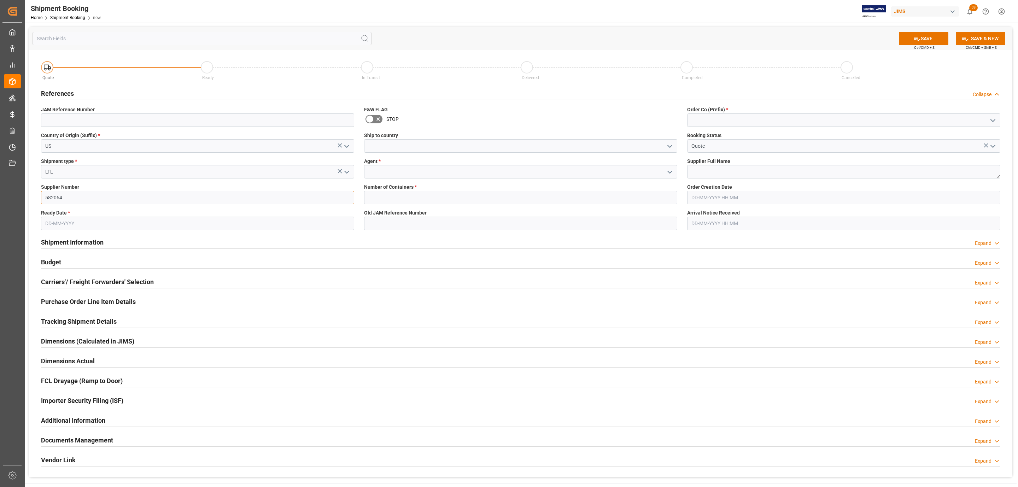
type input "582064"
click at [61, 226] on input "text" at bounding box center [197, 223] width 313 height 13
click at [50, 321] on span "29" at bounding box center [50, 321] width 5 height 5
type input "29-09-2025"
click at [669, 146] on icon "open menu" at bounding box center [669, 146] width 8 height 8
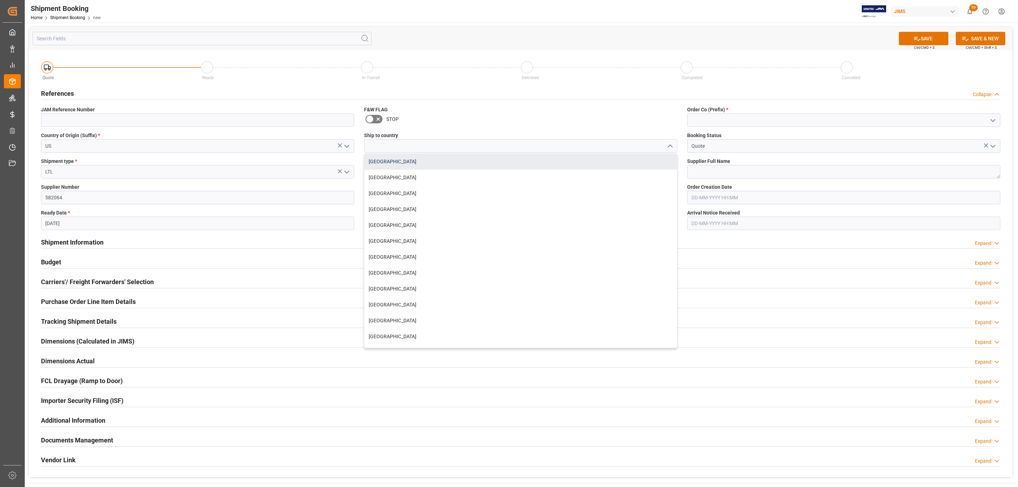
click at [393, 164] on div "Canada" at bounding box center [520, 162] width 312 height 16
type input "Canada"
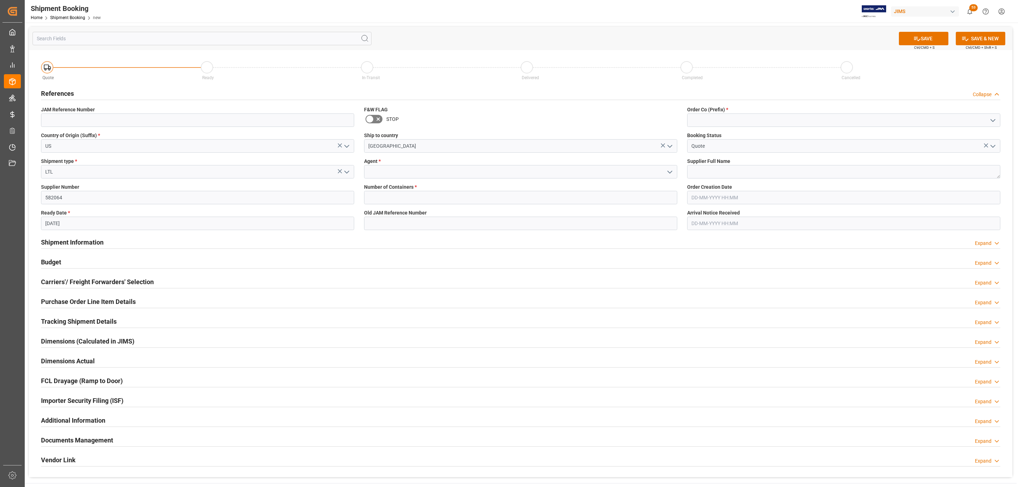
click at [669, 171] on icon "open menu" at bounding box center [669, 172] width 8 height 8
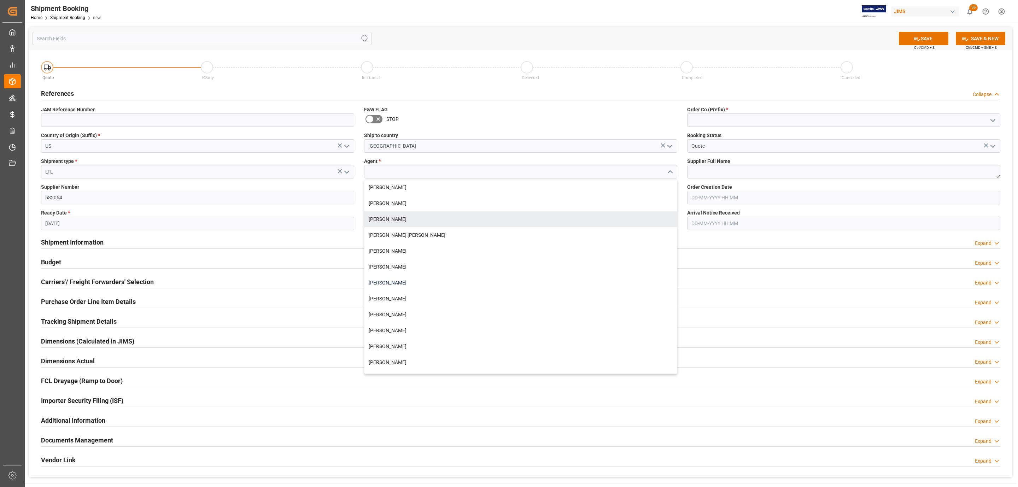
click at [396, 282] on div "[PERSON_NAME]" at bounding box center [520, 283] width 312 height 16
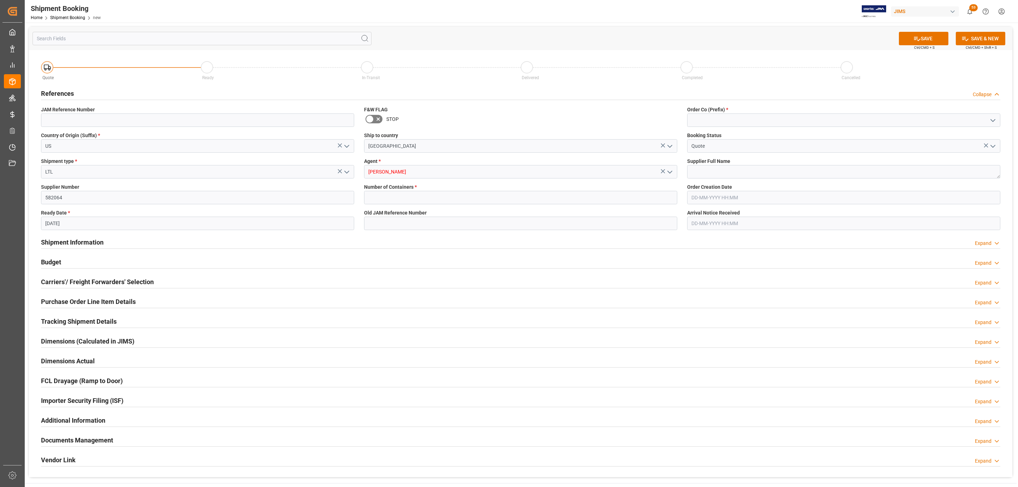
type input "[PERSON_NAME]"
click at [390, 196] on input "text" at bounding box center [520, 197] width 313 height 13
type input "0"
click at [818, 118] on input at bounding box center [843, 119] width 313 height 13
click at [993, 119] on icon "open menu" at bounding box center [992, 120] width 8 height 8
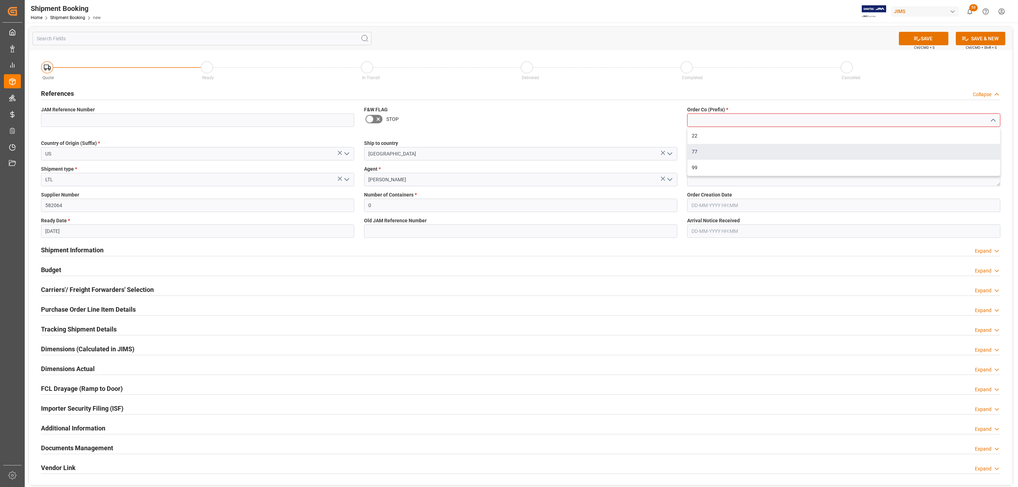
click at [790, 148] on div "77" at bounding box center [843, 152] width 312 height 16
type input "77"
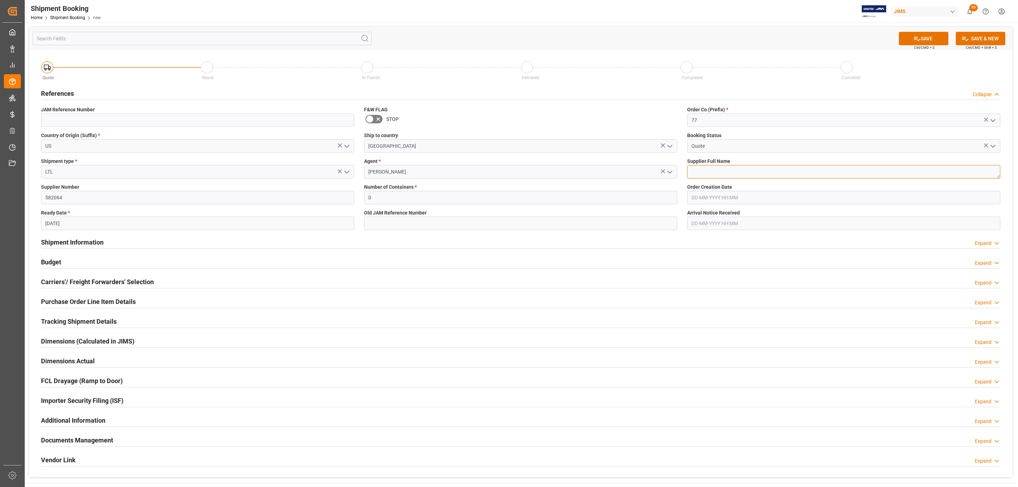
click at [704, 169] on textarea at bounding box center [843, 171] width 313 height 13
paste textarea "Focusrite Group US (Martin Aud"
type textarea "Focusrite Group US ([PERSON_NAME] Audio)"
click at [917, 39] on icon at bounding box center [916, 38] width 7 height 7
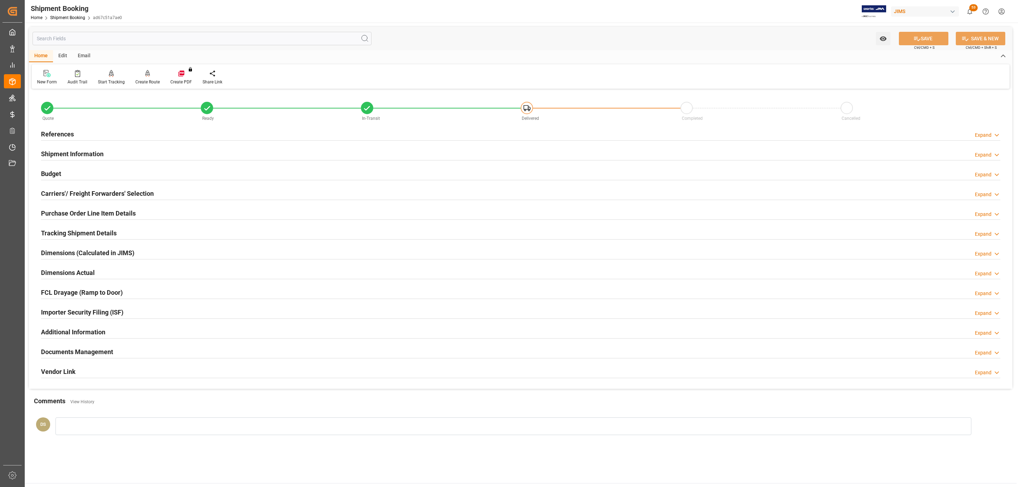
click at [137, 195] on h2 "Carriers'/ Freight Forwarders' Selection" at bounding box center [97, 194] width 113 height 10
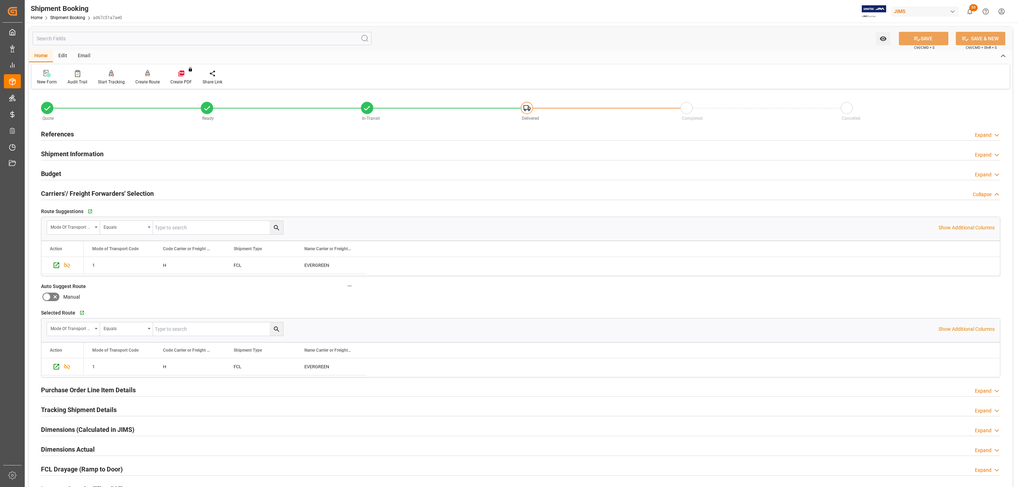
click at [67, 173] on div "Budget Expand" at bounding box center [520, 172] width 959 height 13
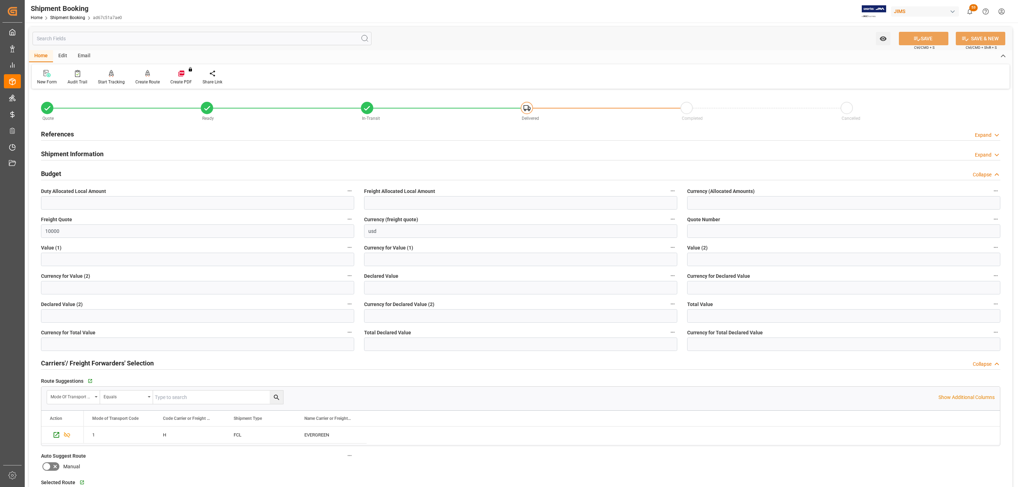
click at [61, 174] on div "Budget Collapse" at bounding box center [520, 172] width 959 height 13
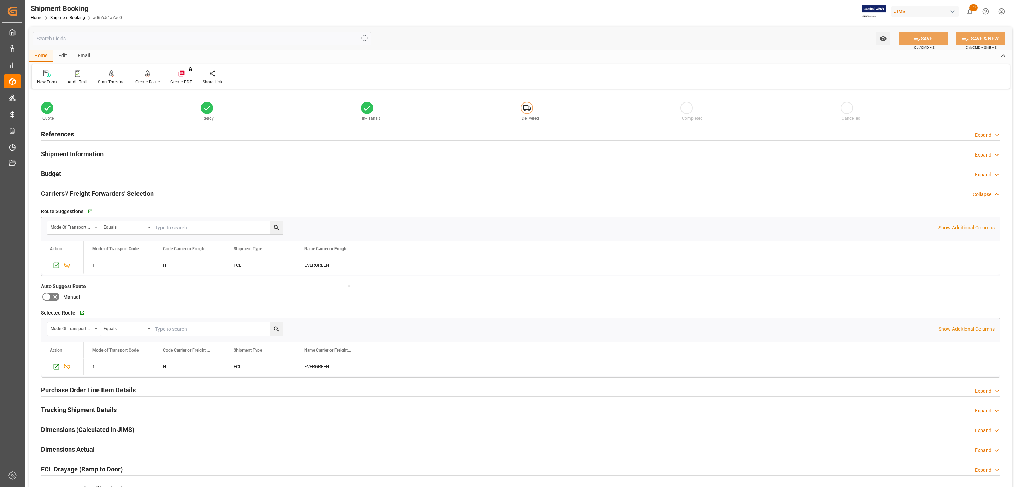
click at [66, 156] on h2 "Shipment Information" at bounding box center [72, 154] width 63 height 10
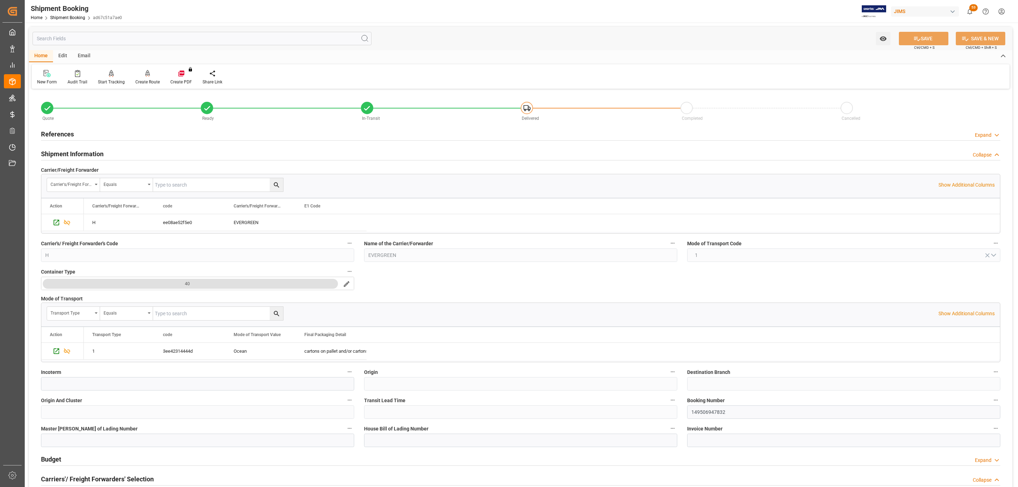
click at [66, 156] on h2 "Shipment Information" at bounding box center [72, 154] width 63 height 10
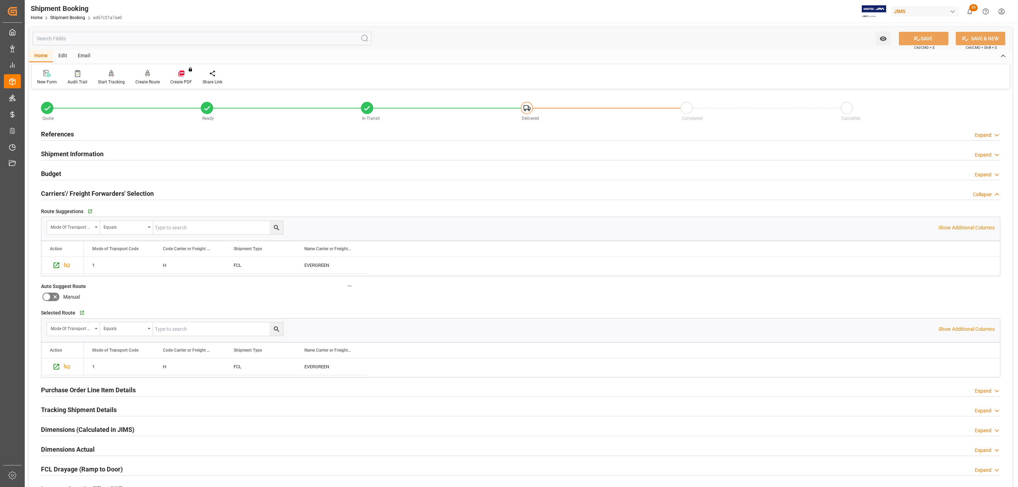
click at [68, 196] on h2 "Carriers'/ Freight Forwarders' Selection" at bounding box center [97, 194] width 113 height 10
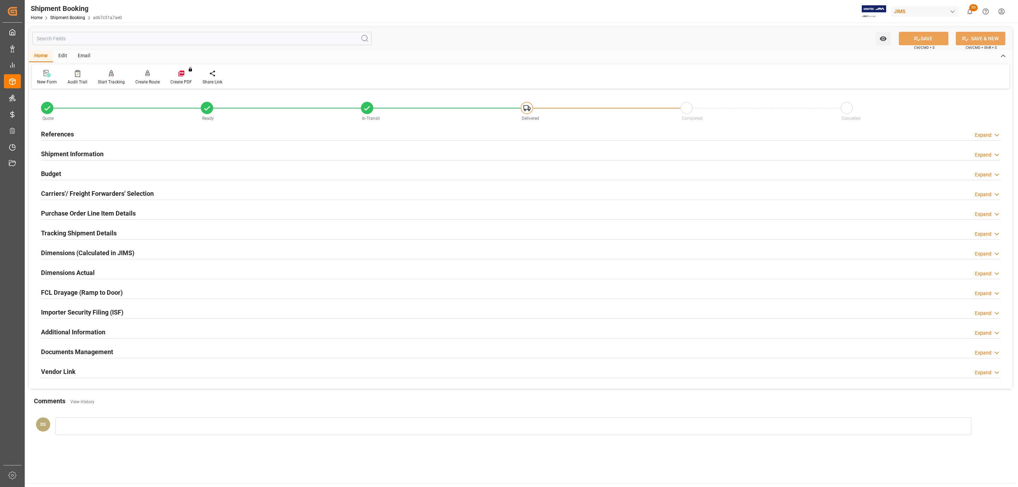
click at [110, 130] on div "References Expand" at bounding box center [520, 133] width 959 height 13
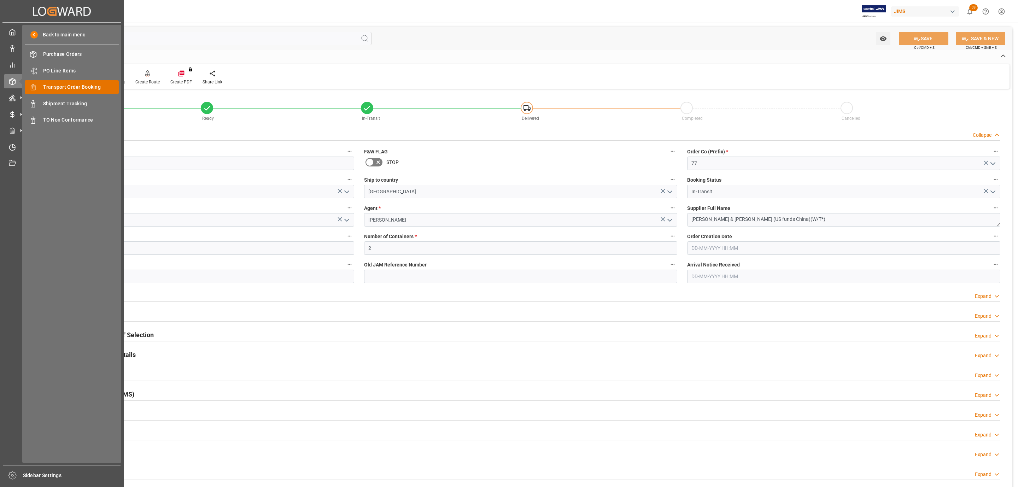
click at [75, 87] on span "Transport Order Booking" at bounding box center [81, 86] width 76 height 7
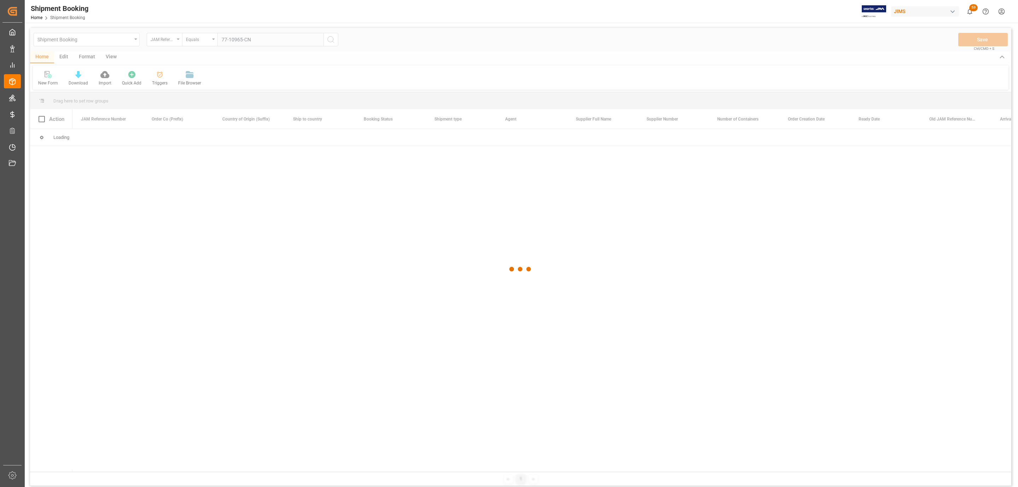
type input "77-10965-CN"
click at [331, 39] on div at bounding box center [520, 269] width 981 height 483
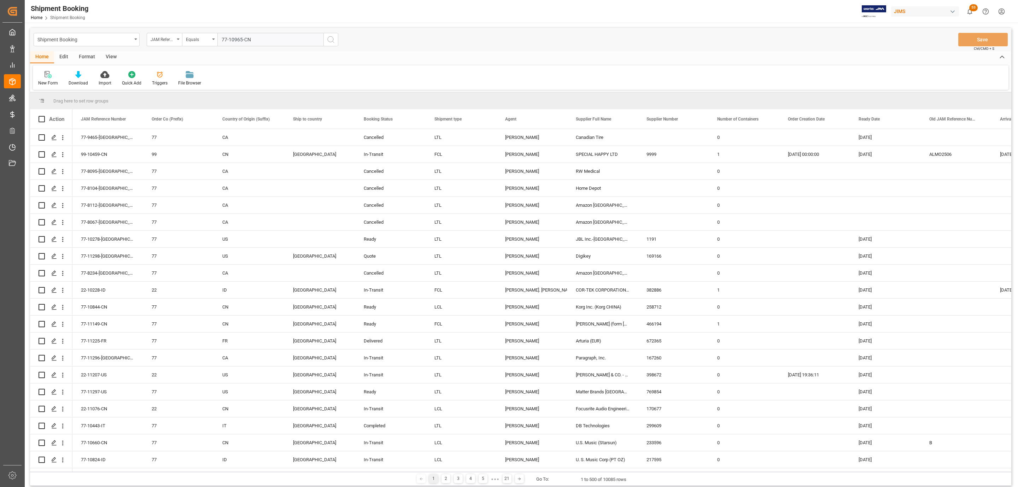
click at [331, 39] on icon "search button" at bounding box center [331, 39] width 8 height 8
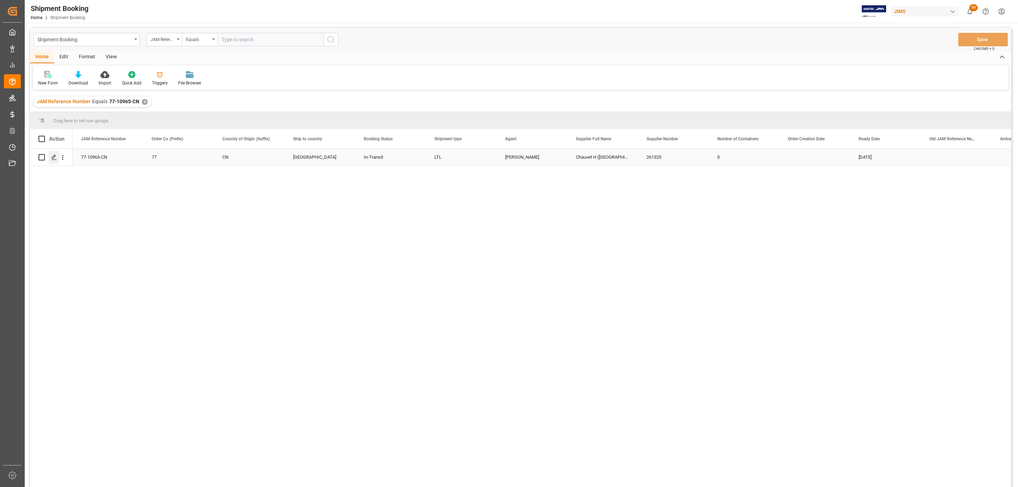
click at [56, 160] on icon "Press SPACE to select this row." at bounding box center [54, 157] width 6 height 6
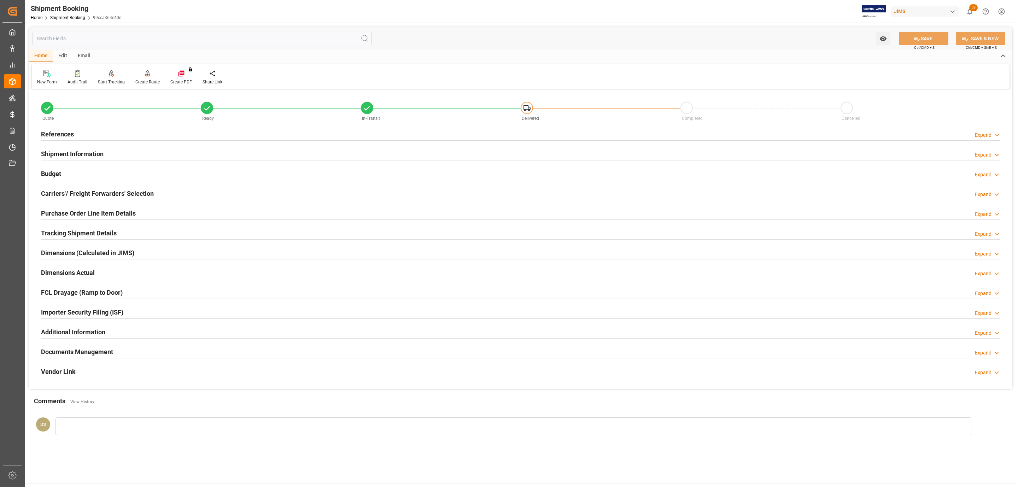
click at [77, 237] on h2 "Tracking Shipment Details" at bounding box center [79, 233] width 76 height 10
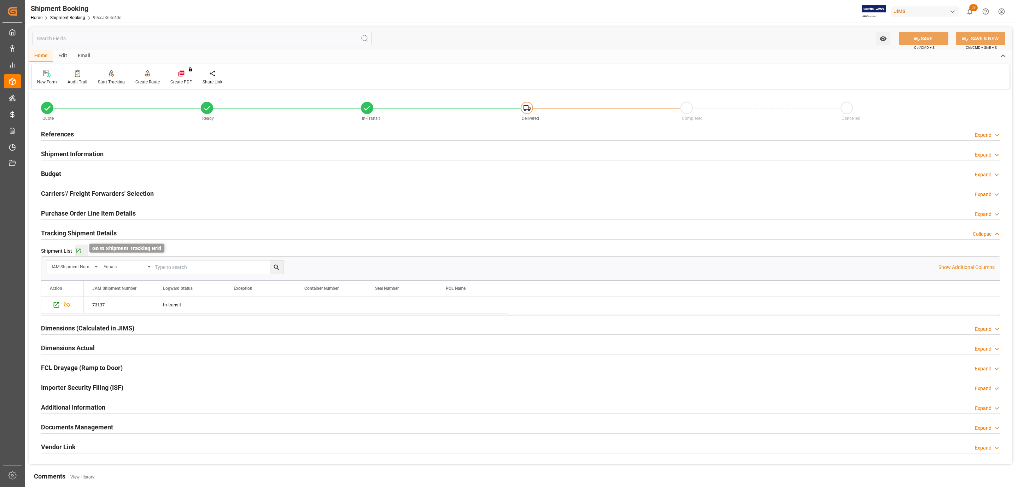
click at [78, 251] on icon "button" at bounding box center [78, 251] width 5 height 5
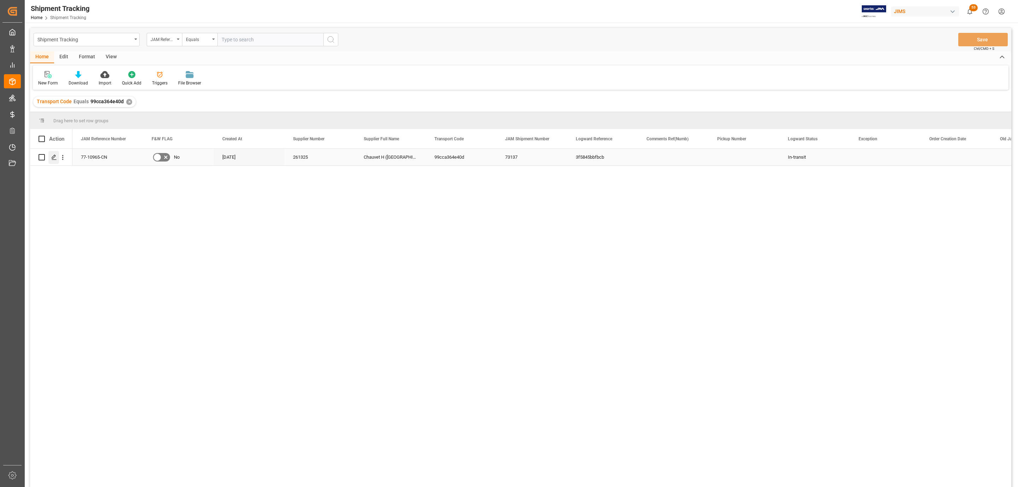
click at [53, 160] on icon "Press SPACE to select this row." at bounding box center [54, 157] width 6 height 6
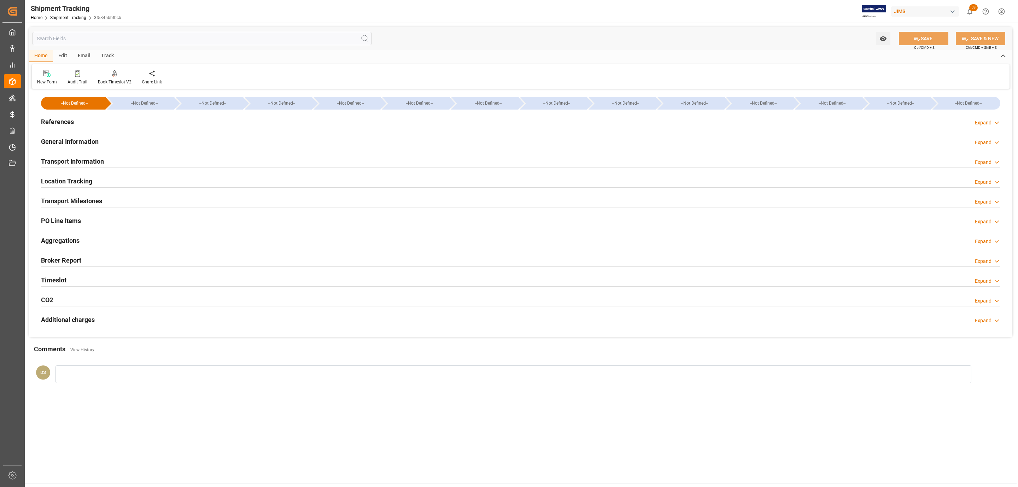
type input "[DATE] 00:00"
click at [105, 202] on div "Transport Milestones Expand" at bounding box center [520, 200] width 959 height 13
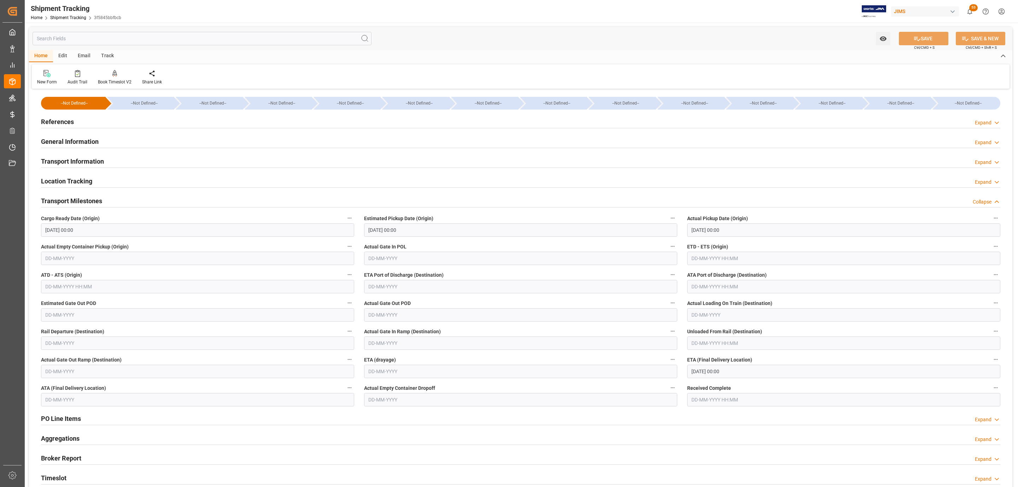
click at [745, 371] on input "[DATE] 00:00" at bounding box center [843, 371] width 313 height 13
click at [780, 389] on button "Next Month" at bounding box center [782, 388] width 4 height 4
click at [751, 417] on span "3" at bounding box center [751, 414] width 2 height 5
click at [736, 418] on div "2" at bounding box center [737, 415] width 9 height 8
type input "[DATE] 00:00"
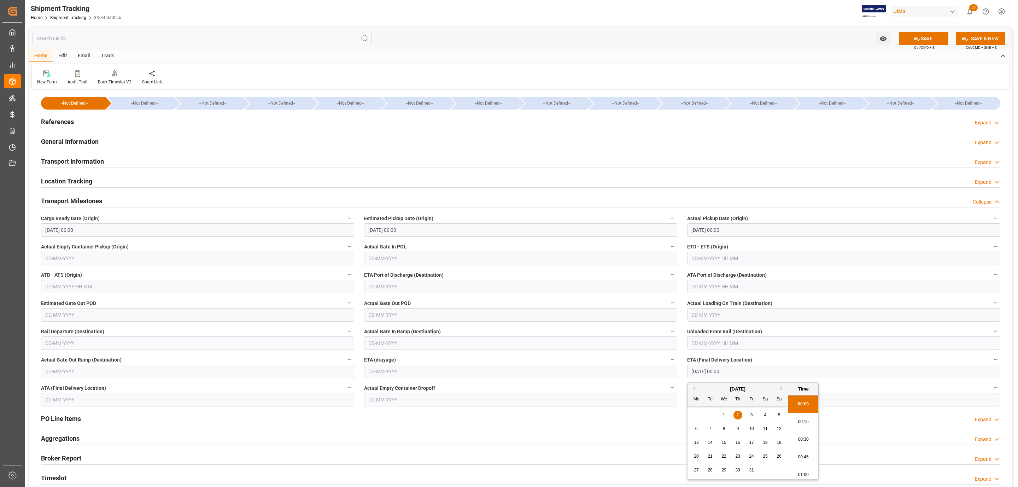
drag, startPoint x: 916, startPoint y: 42, endPoint x: 776, endPoint y: 73, distance: 143.8
click at [916, 41] on icon at bounding box center [916, 38] width 7 height 7
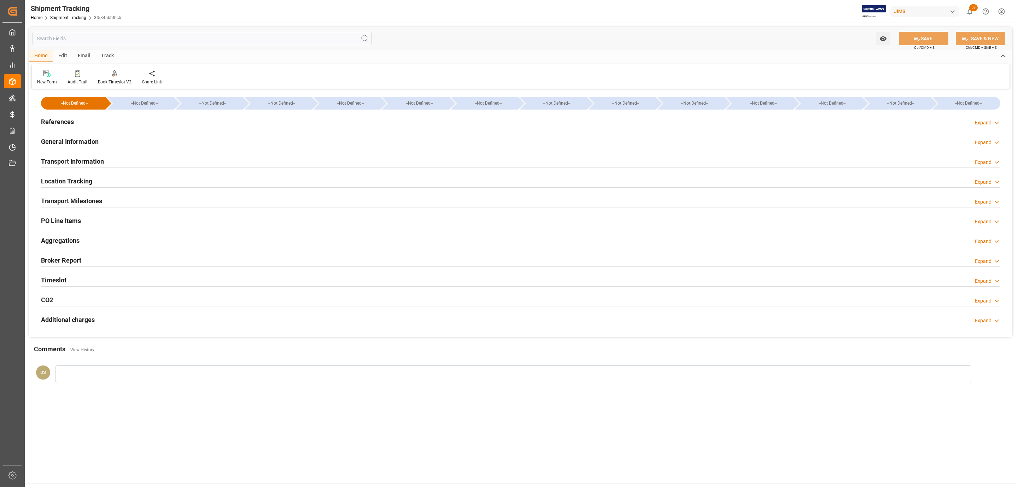
click at [84, 201] on h2 "Transport Milestones" at bounding box center [71, 201] width 61 height 10
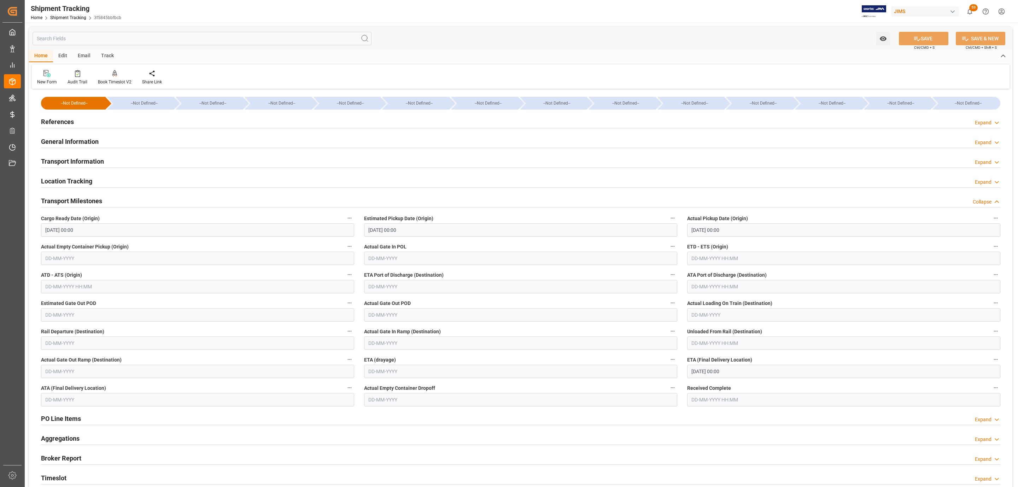
click at [112, 140] on div "General Information Expand" at bounding box center [520, 140] width 959 height 13
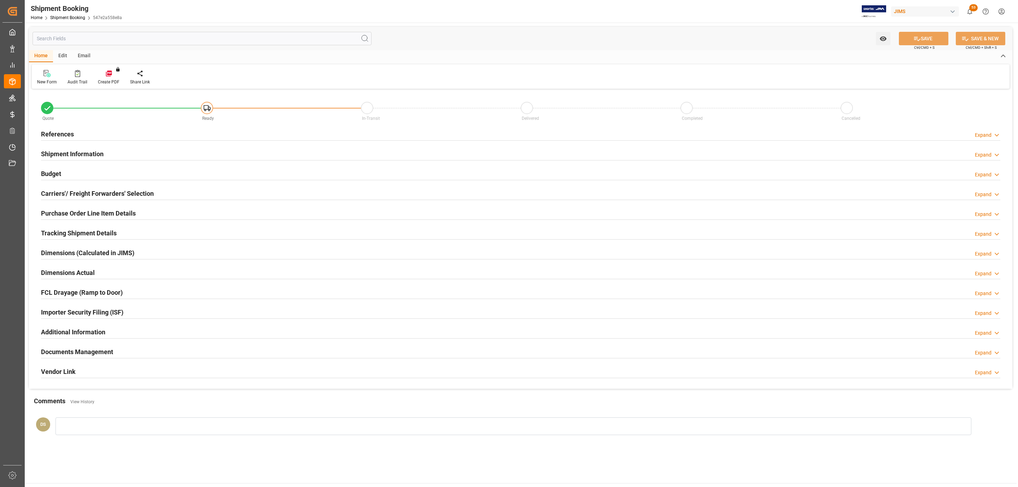
type input "0"
type input "[DATE]"
click at [72, 131] on h2 "References" at bounding box center [57, 134] width 33 height 10
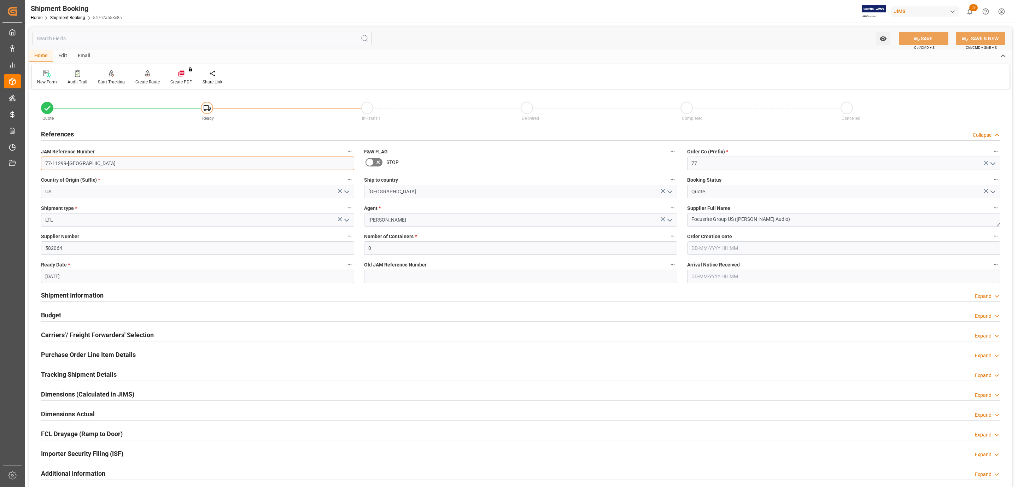
click at [76, 160] on input "77-11299-[GEOGRAPHIC_DATA]" at bounding box center [197, 163] width 313 height 13
click at [77, 160] on input "77-11299-[GEOGRAPHIC_DATA]" at bounding box center [197, 163] width 313 height 13
click at [152, 337] on h2 "Carriers'/ Freight Forwarders' Selection" at bounding box center [97, 335] width 113 height 10
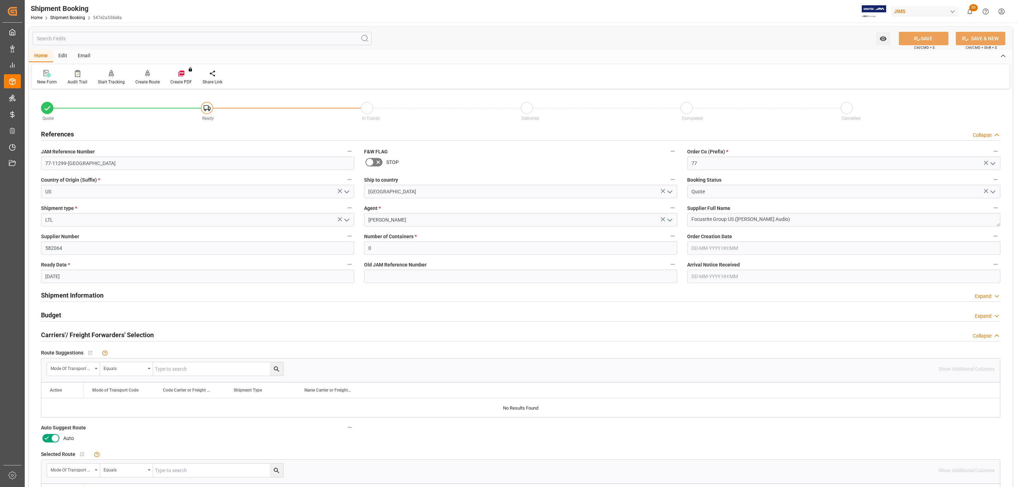
click at [55, 436] on icon at bounding box center [55, 438] width 8 height 8
click at [0, 0] on input "checkbox" at bounding box center [0, 0] width 0 height 0
click at [918, 39] on button "SAVE" at bounding box center [923, 38] width 49 height 13
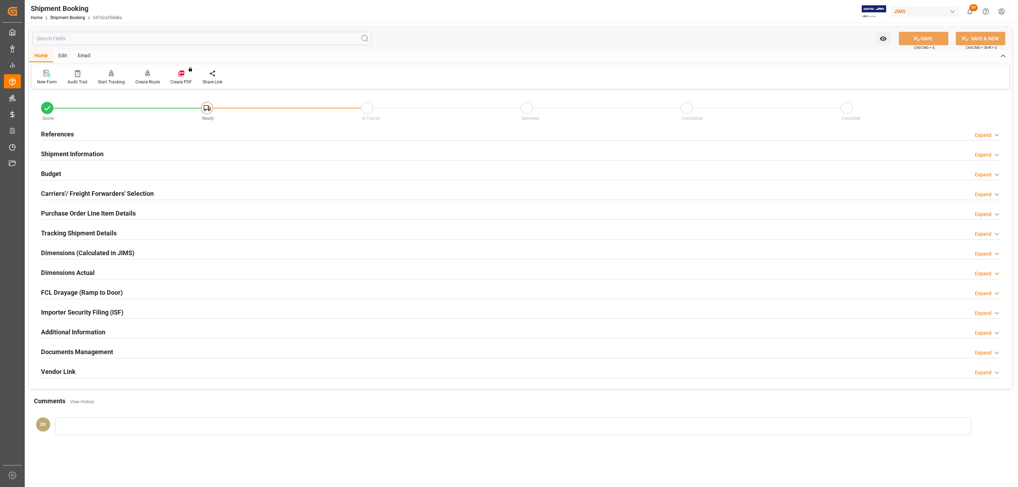
click at [63, 136] on h2 "References" at bounding box center [57, 134] width 33 height 10
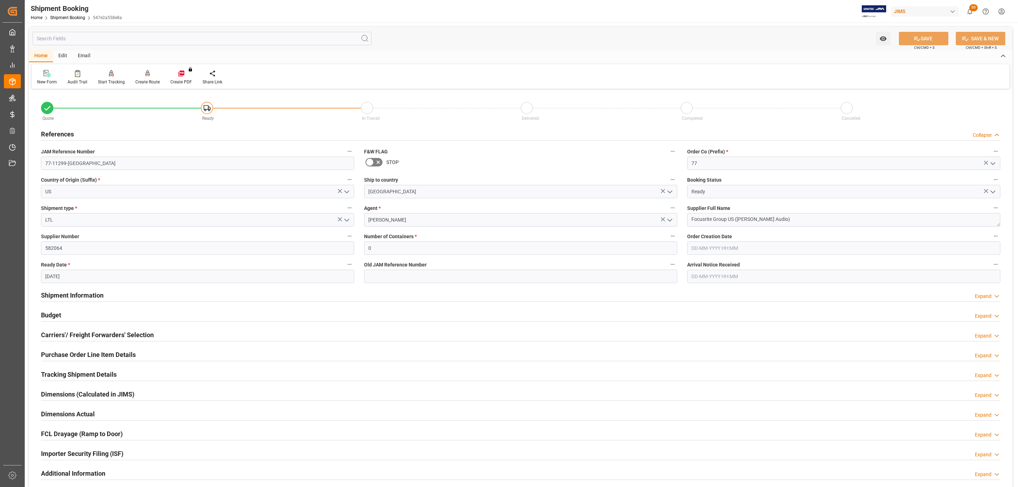
click at [66, 131] on h2 "References" at bounding box center [57, 134] width 33 height 10
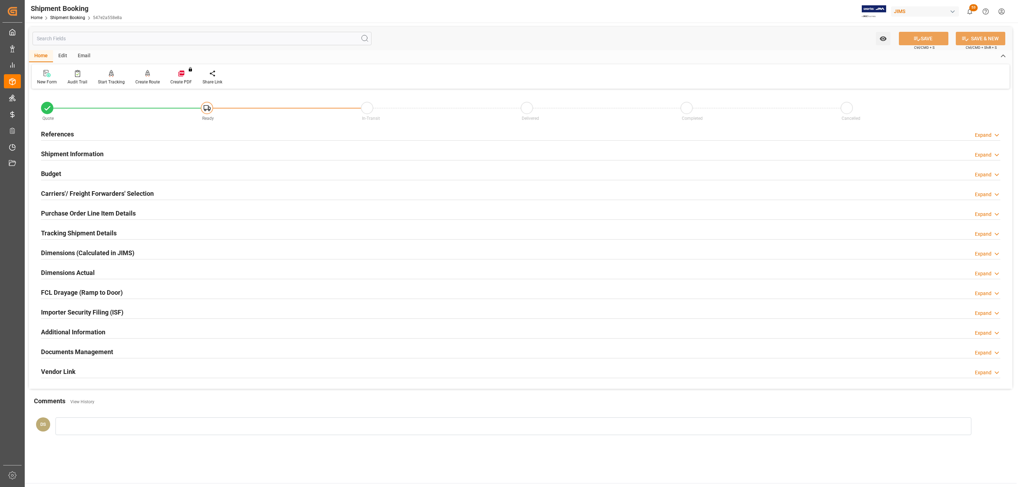
click at [66, 168] on div "Budget Expand" at bounding box center [520, 172] width 959 height 13
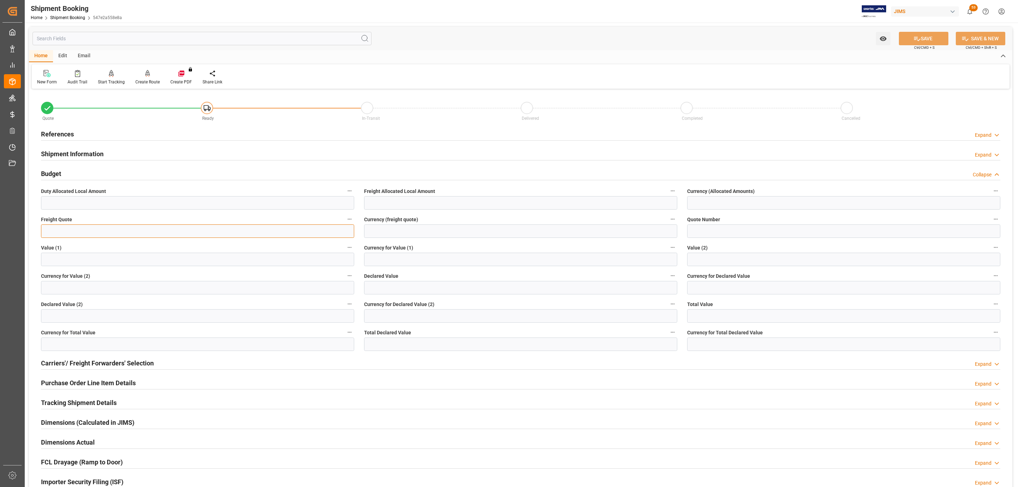
click at [73, 229] on input "text" at bounding box center [197, 230] width 313 height 13
type input "525"
type input "usd"
click at [914, 33] on button "SAVE" at bounding box center [923, 38] width 49 height 13
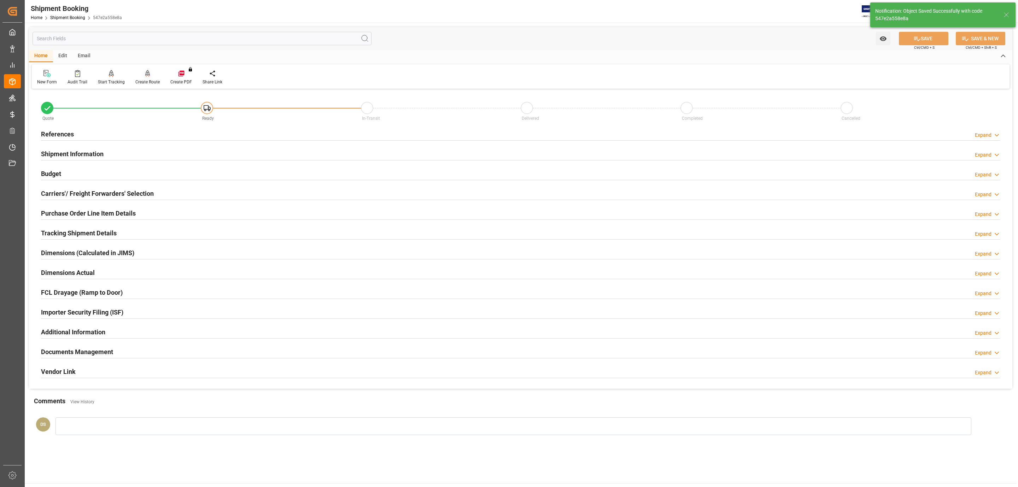
click at [151, 74] on div at bounding box center [147, 73] width 24 height 7
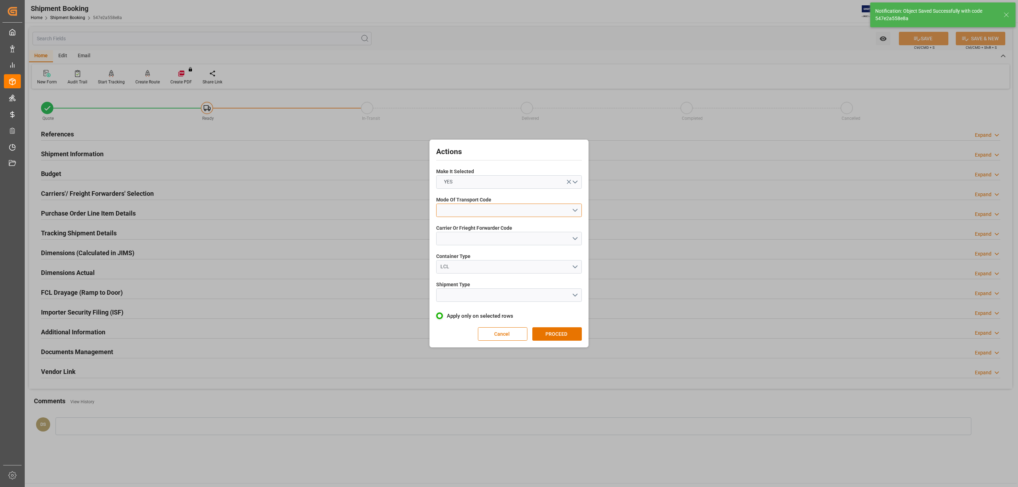
click at [464, 211] on button "open menu" at bounding box center [509, 210] width 146 height 13
click at [471, 243] on div "3- TRUCKR" at bounding box center [508, 241] width 145 height 15
click at [464, 235] on button "open menu" at bounding box center [509, 238] width 146 height 13
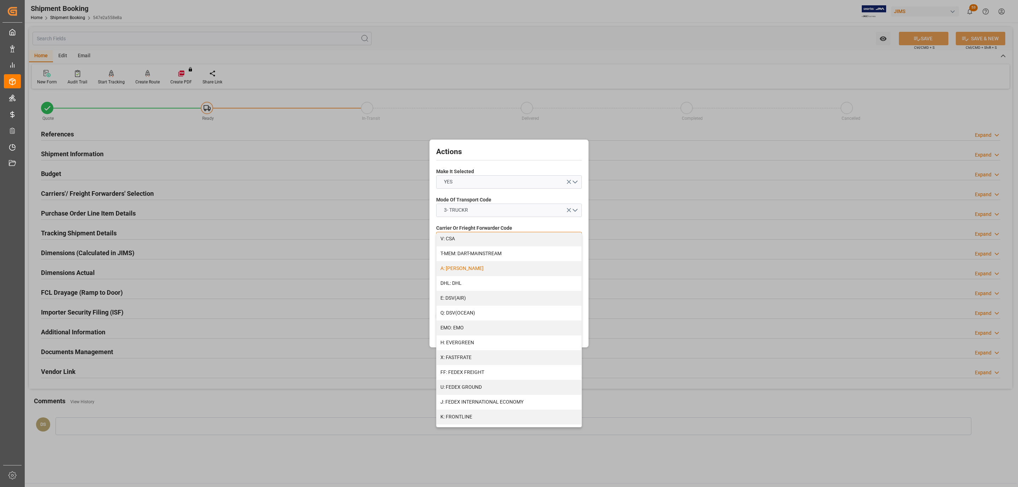
scroll to position [106, 0]
click at [486, 342] on div "FF: FEDEX FREIGHT" at bounding box center [508, 342] width 145 height 15
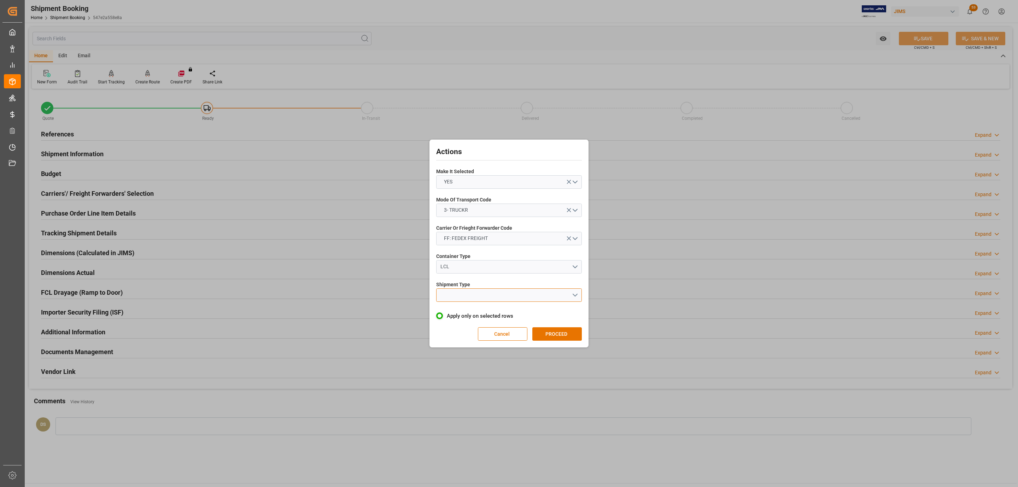
click at [475, 293] on button "open menu" at bounding box center [509, 294] width 146 height 13
click at [474, 293] on div "LTL" at bounding box center [508, 296] width 145 height 15
click at [551, 332] on button "PROCEED" at bounding box center [556, 333] width 49 height 13
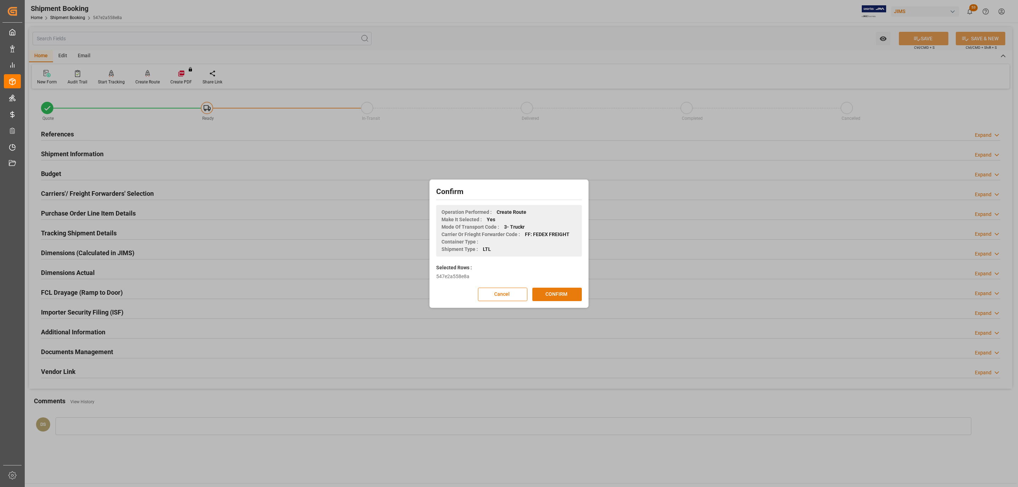
click at [571, 291] on button "CONFIRM" at bounding box center [556, 294] width 49 height 13
